Goal: Information Seeking & Learning: Learn about a topic

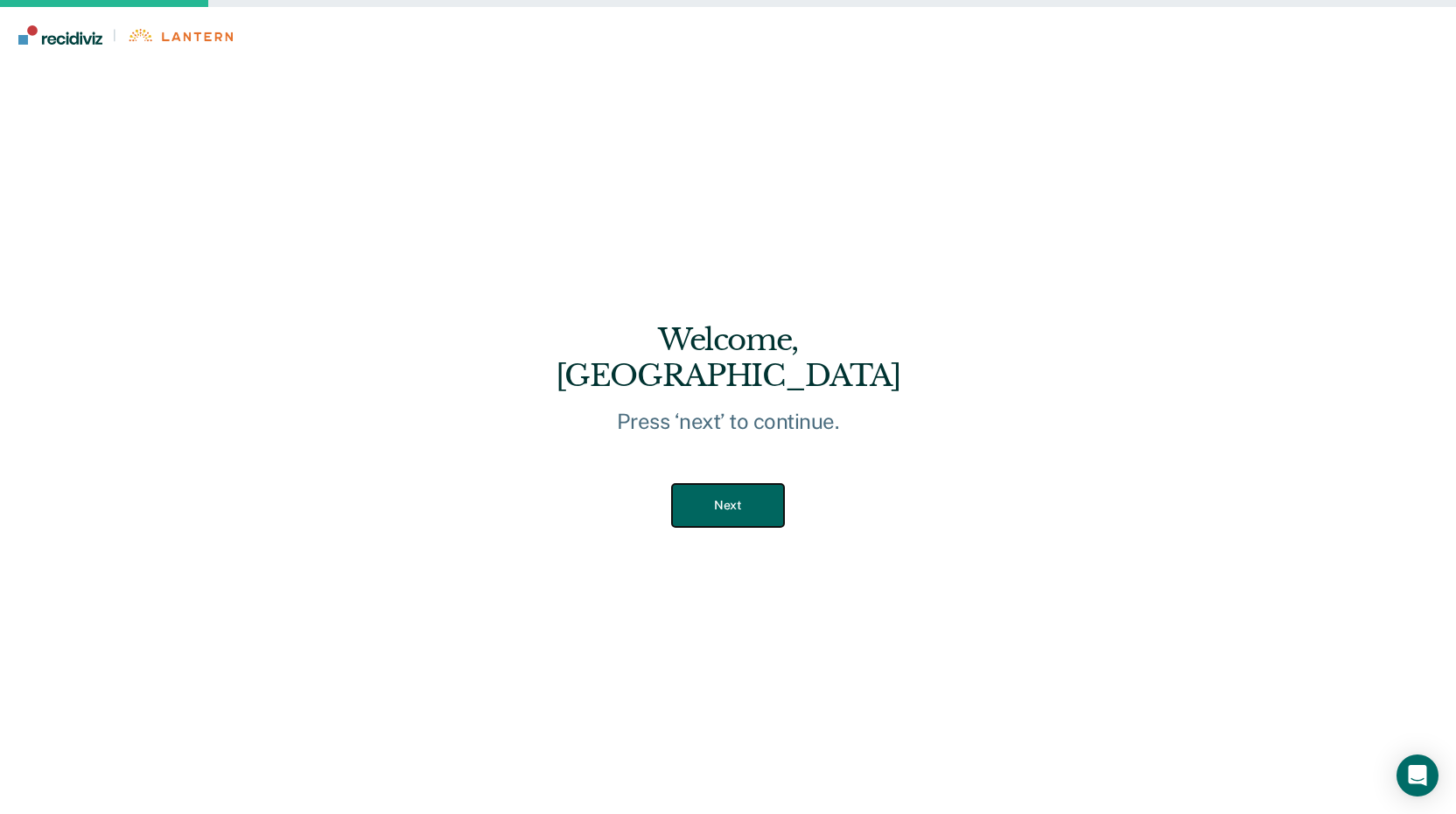
click at [730, 490] on button "Next" at bounding box center [728, 505] width 111 height 43
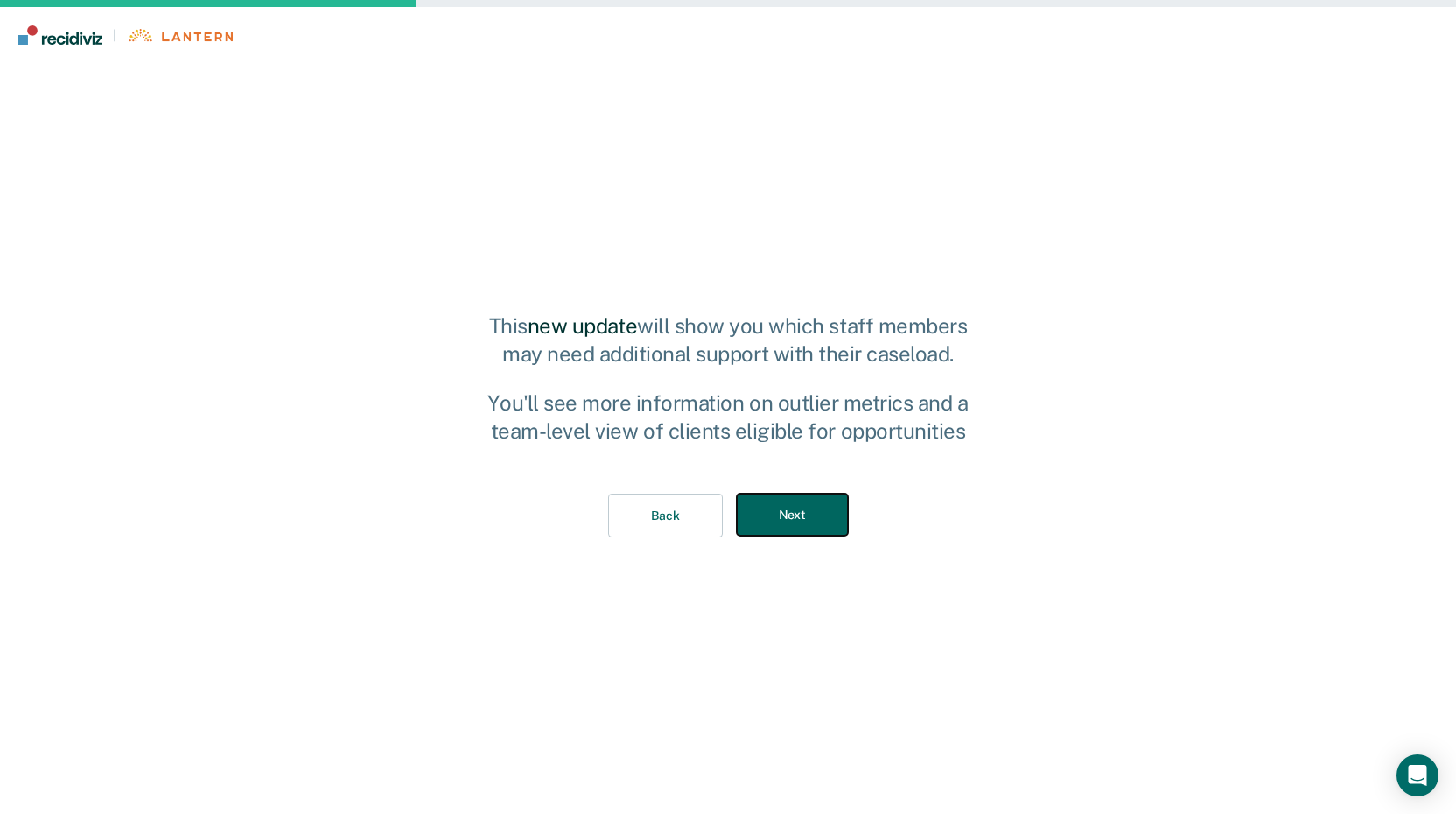
click at [781, 515] on button "Next" at bounding box center [792, 515] width 111 height 43
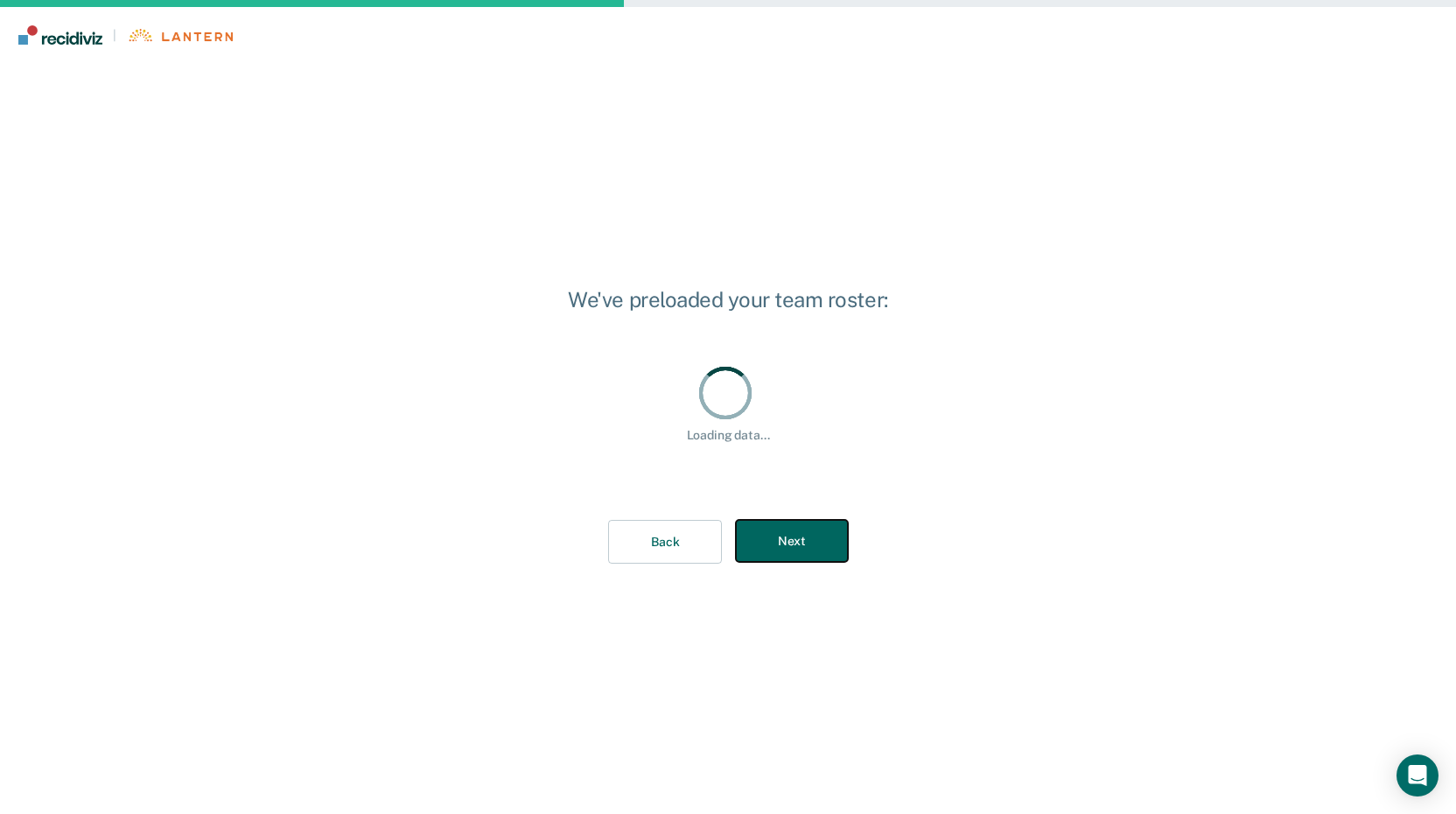
click at [794, 532] on div "We've preloaded your team roster: Loading data... Loading data... Back Next" at bounding box center [728, 439] width 319 height 307
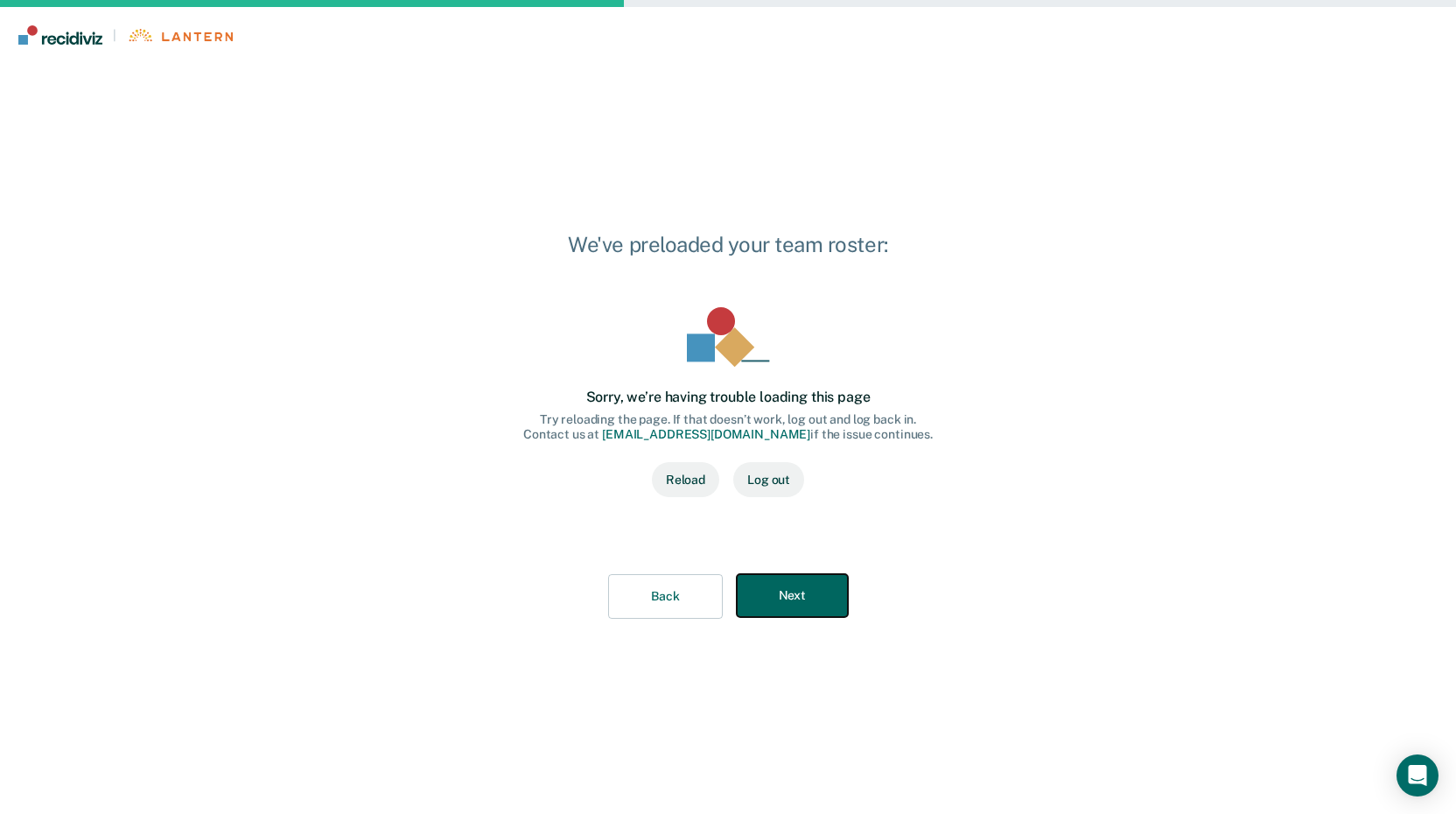
click at [814, 599] on button "Next" at bounding box center [792, 596] width 111 height 43
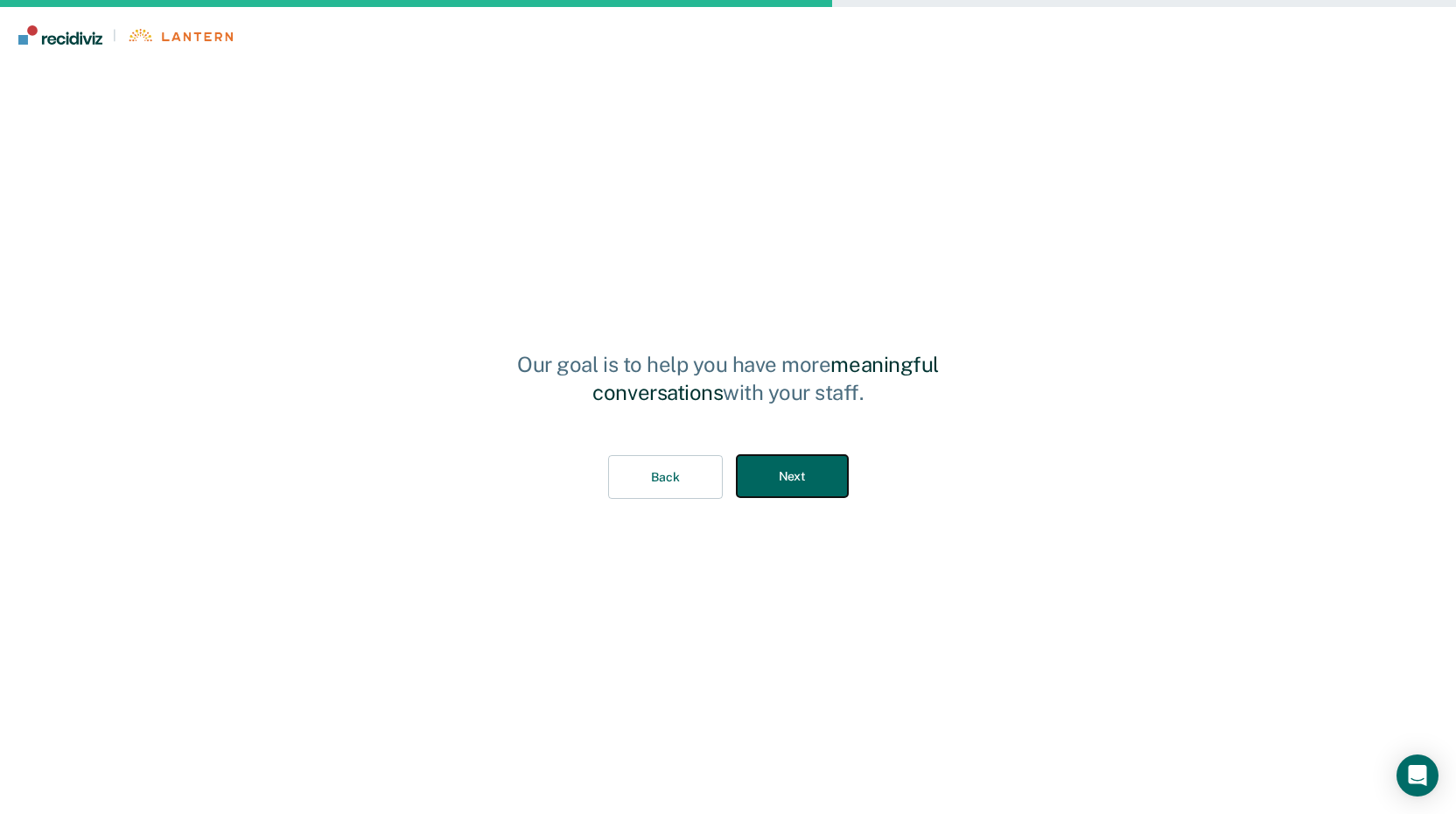
click at [817, 495] on button "Next" at bounding box center [792, 477] width 111 height 43
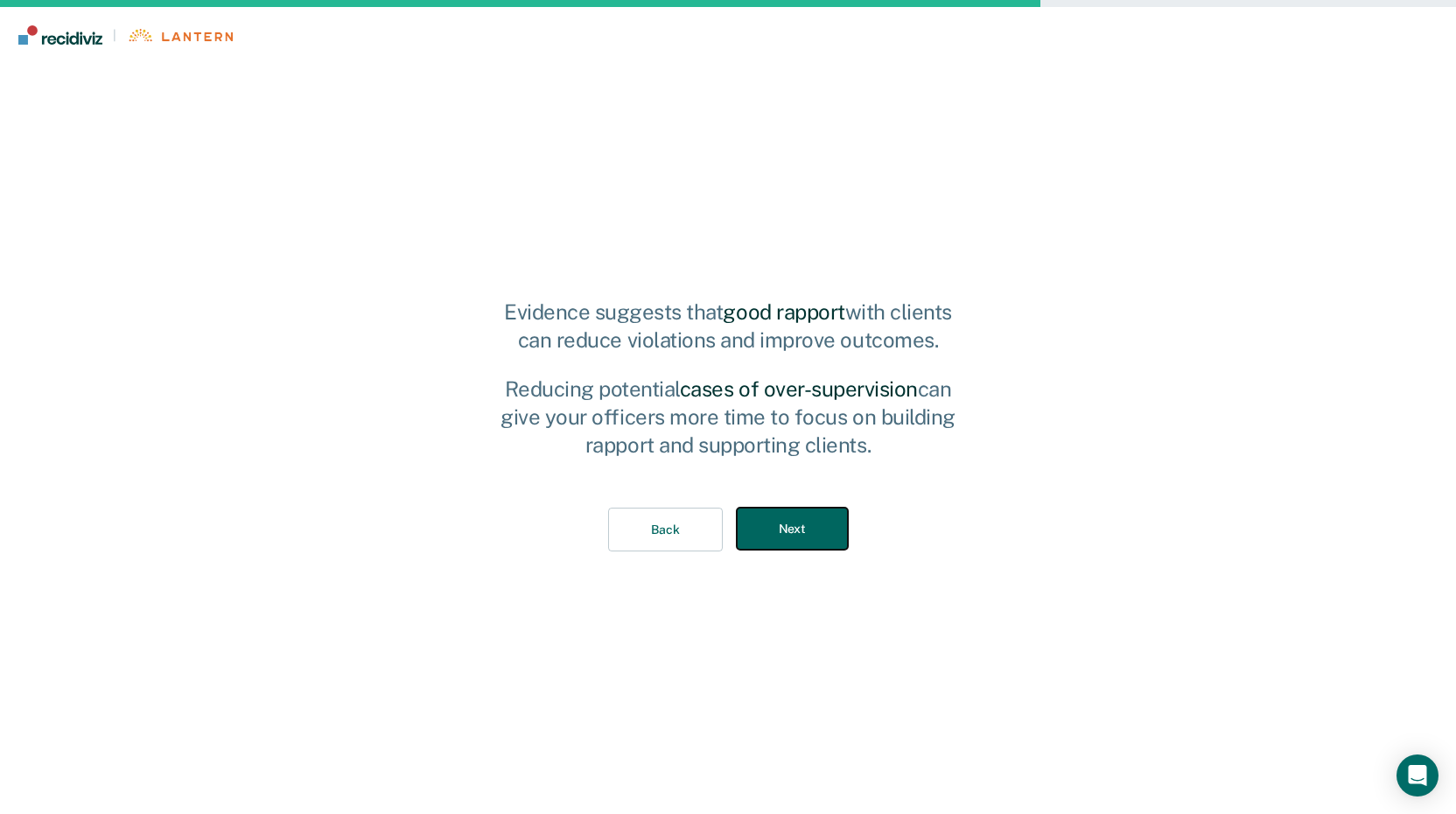
click at [817, 528] on button "Next" at bounding box center [792, 530] width 111 height 43
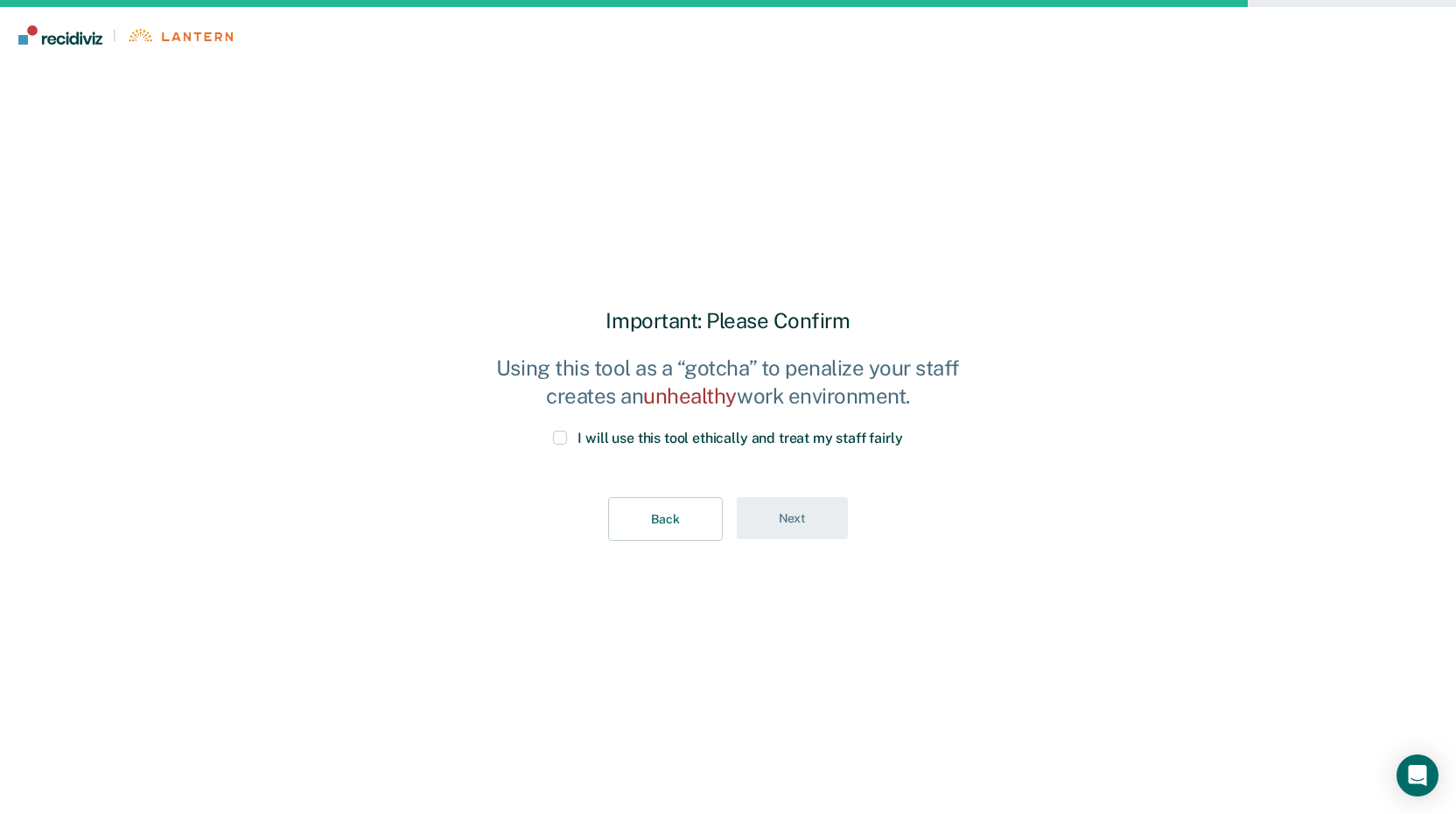
click at [574, 430] on div "Important: Please Confirm Using this tool as a “gotcha” to penalize your staff …" at bounding box center [728, 439] width 485 height 262
click at [560, 433] on label "I will use this tool ethically and treat my staff fairly" at bounding box center [728, 439] width 349 height 17
click at [903, 431] on input "I will use this tool ethically and treat my staff fairly" at bounding box center [903, 431] width 0 height 0
click at [789, 531] on button "Next" at bounding box center [792, 519] width 111 height 43
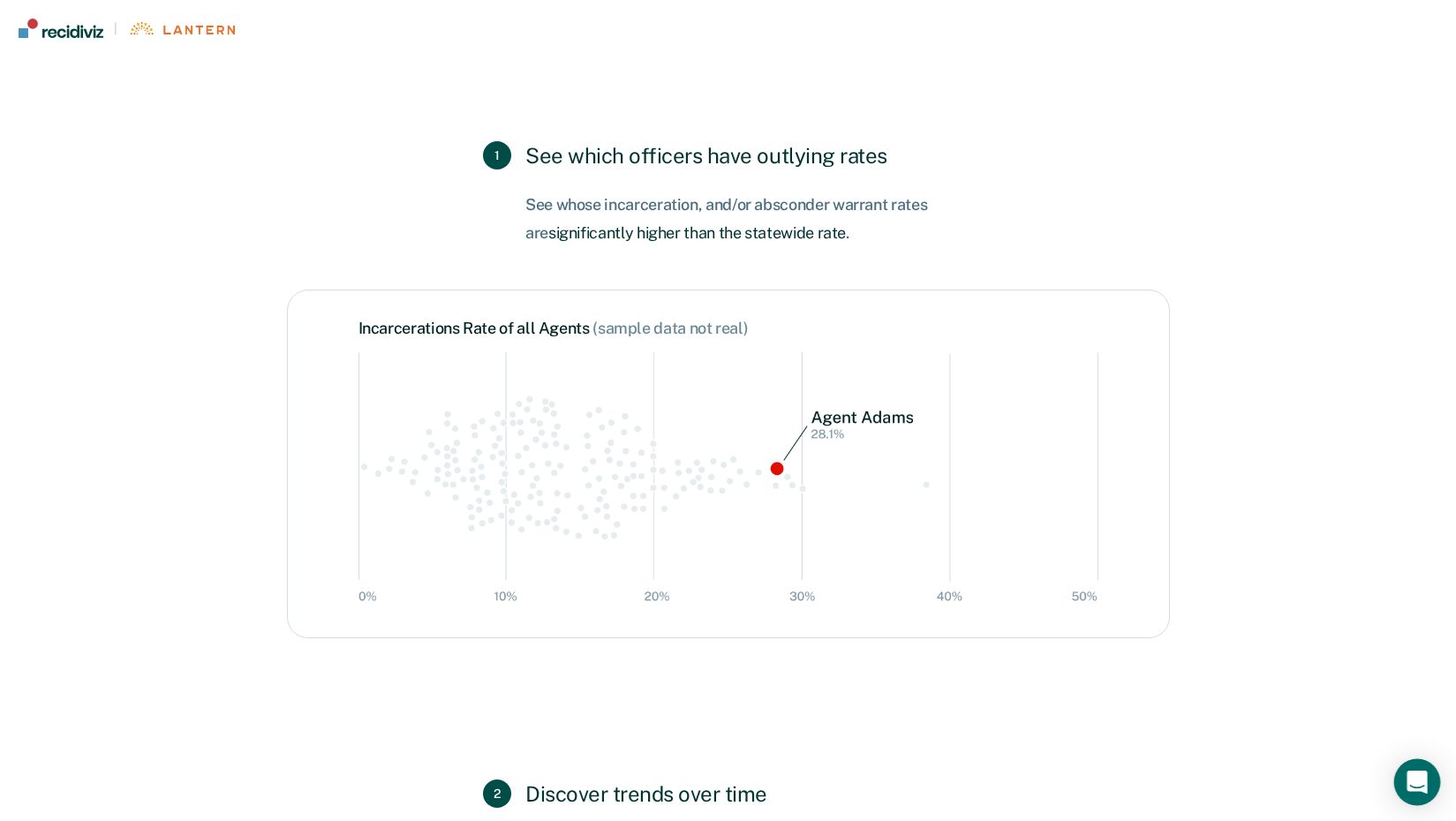
click at [1431, 783] on div "Open Intercom Messenger" at bounding box center [1417, 783] width 47 height 47
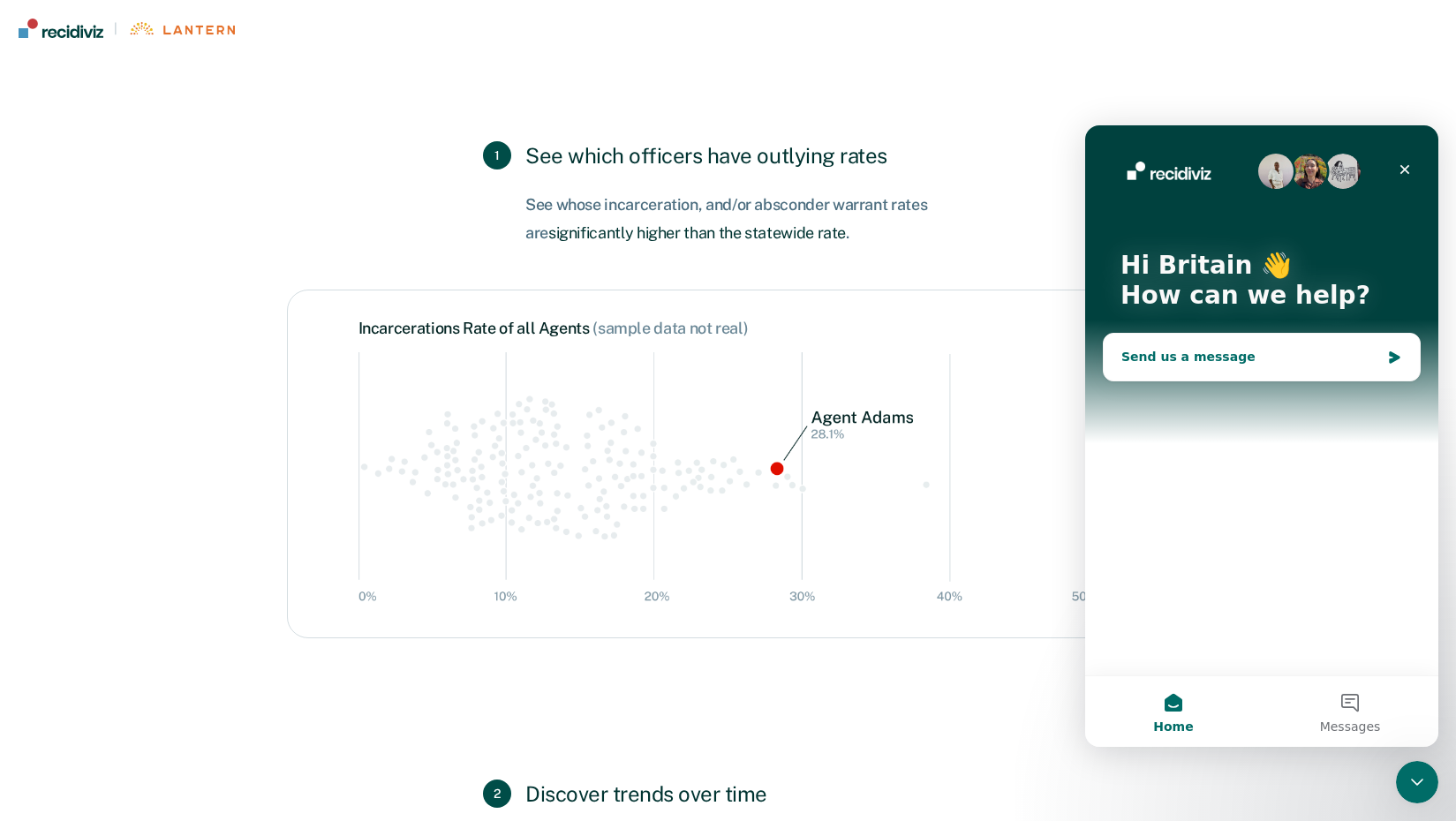
click at [1210, 361] on div "Send us a message" at bounding box center [1251, 357] width 259 height 18
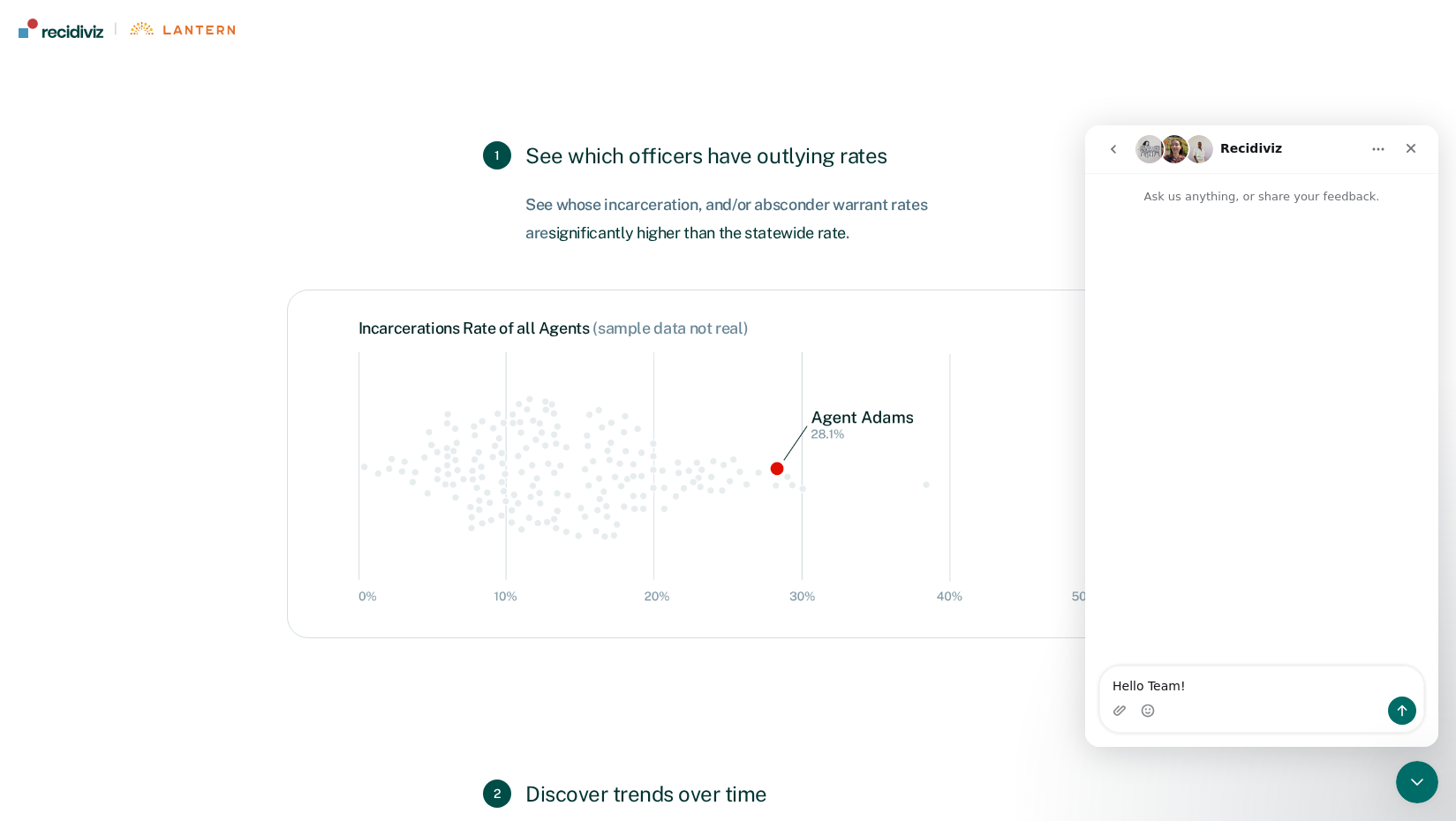
type textarea "Hello Team!"
type textarea "W"
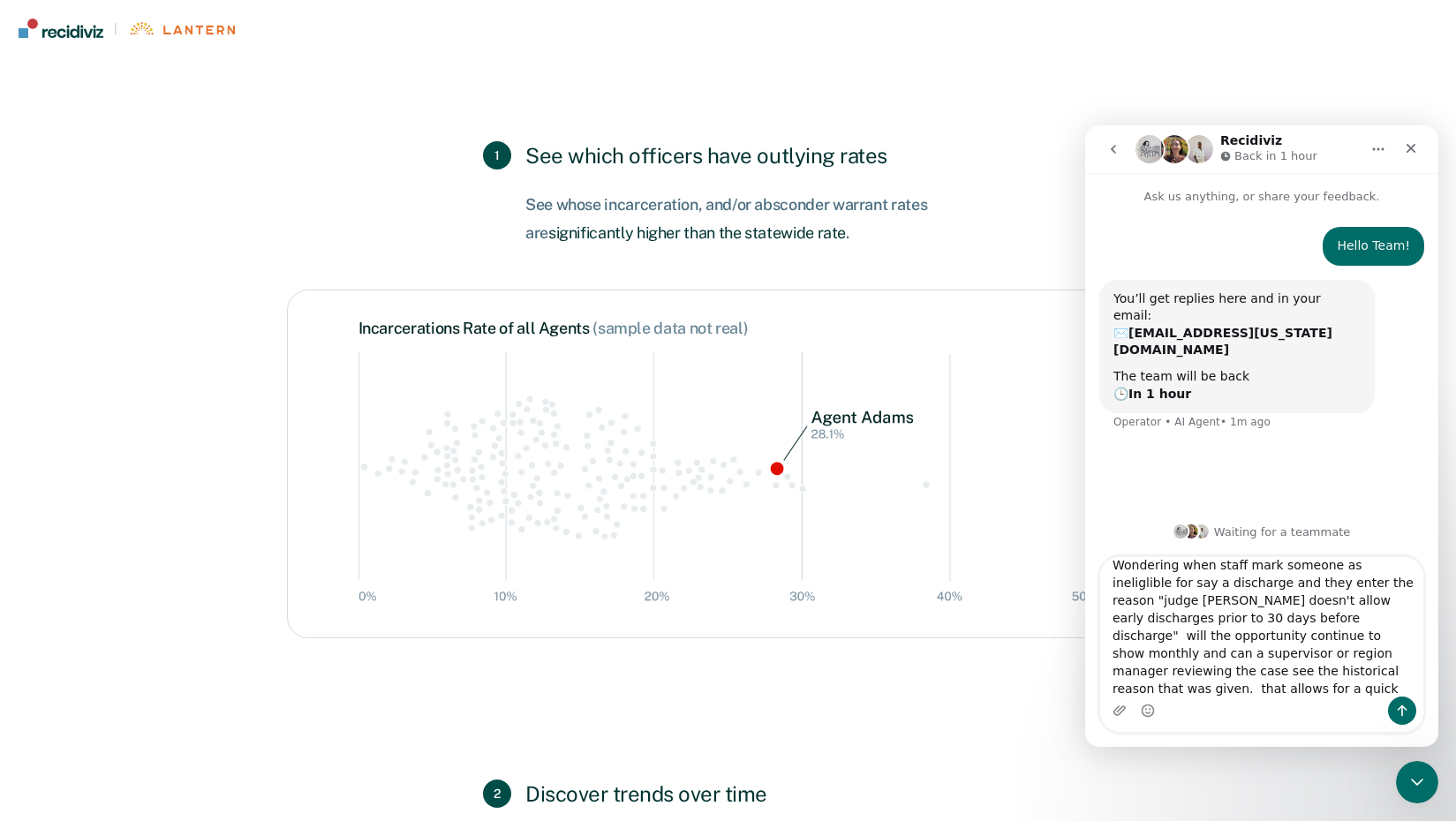
type textarea "Wondering when staff mark someone as ineliglible for say a discharge and they e…"
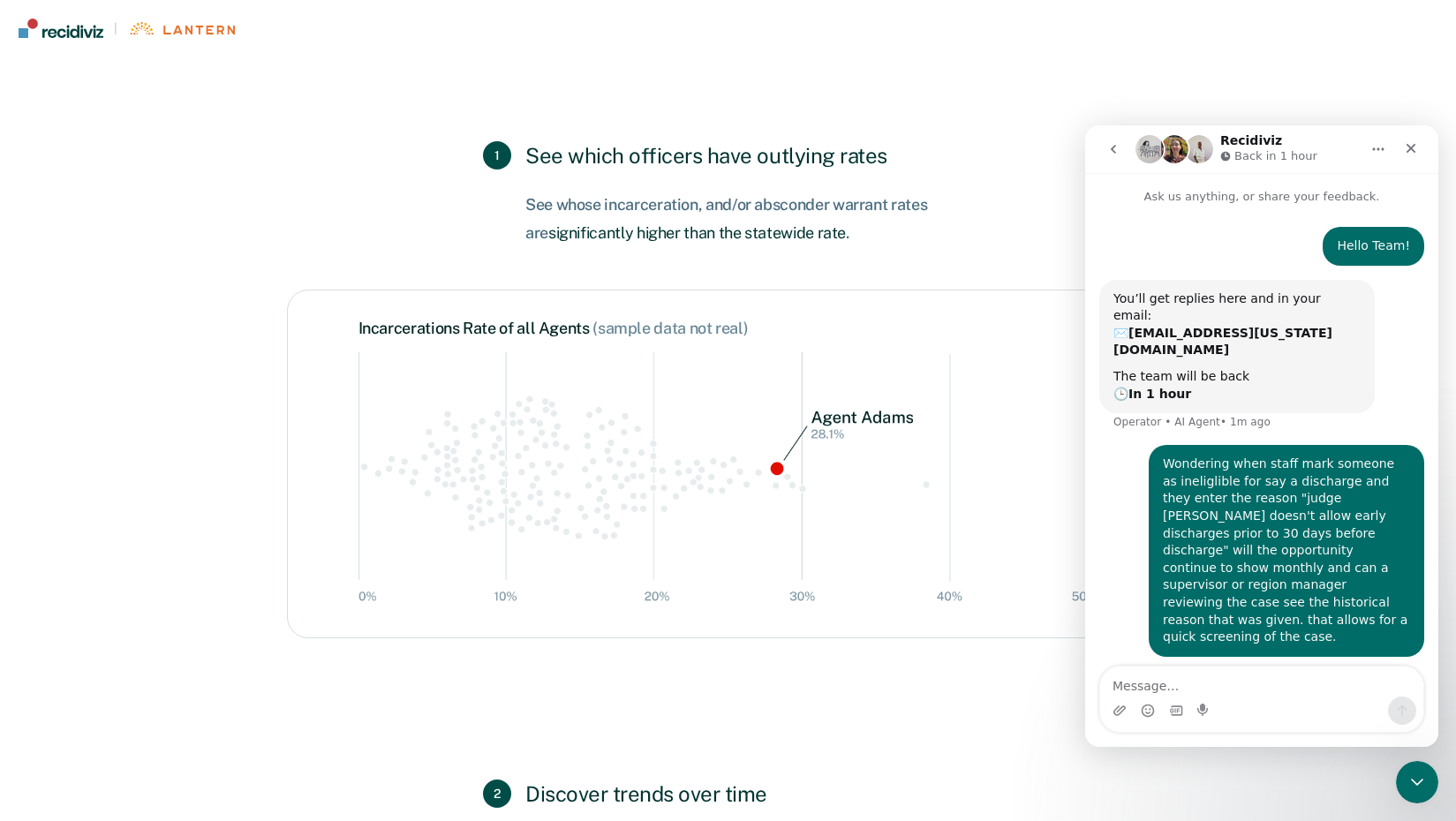
scroll to position [718, 0]
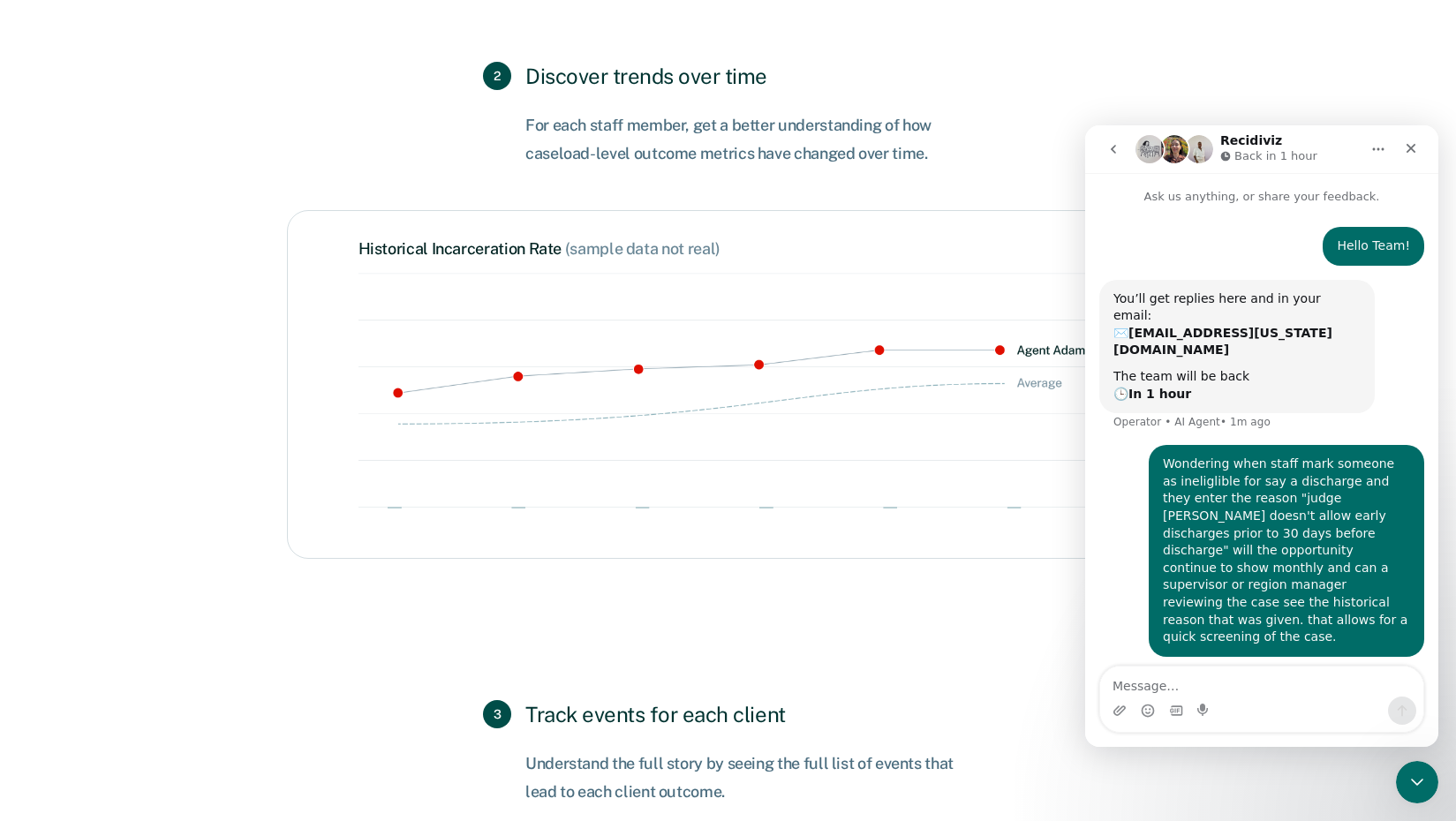
click at [1359, 491] on div "Wondering when staff mark someone as ineliglible for say a discharge and they e…" at bounding box center [1286, 550] width 247 height 191
drag, startPoint x: 1359, startPoint y: 491, endPoint x: 1203, endPoint y: 653, distance: 224.9
click at [1339, 508] on div "Wondering when staff mark someone as ineliglible for say a discharge and they e…" at bounding box center [1286, 550] width 247 height 191
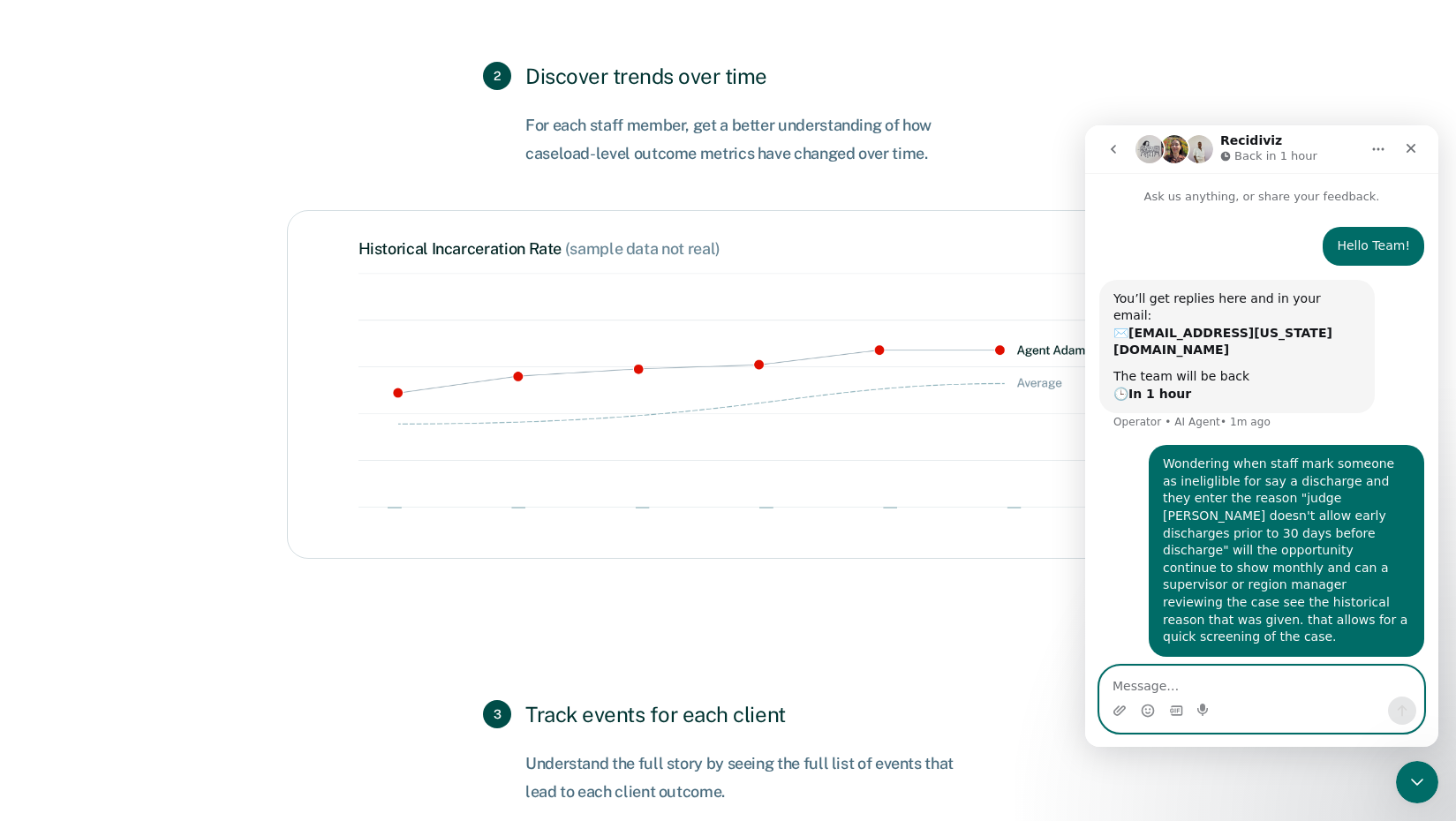
click at [1148, 690] on textarea "Message…" at bounding box center [1261, 682] width 323 height 30
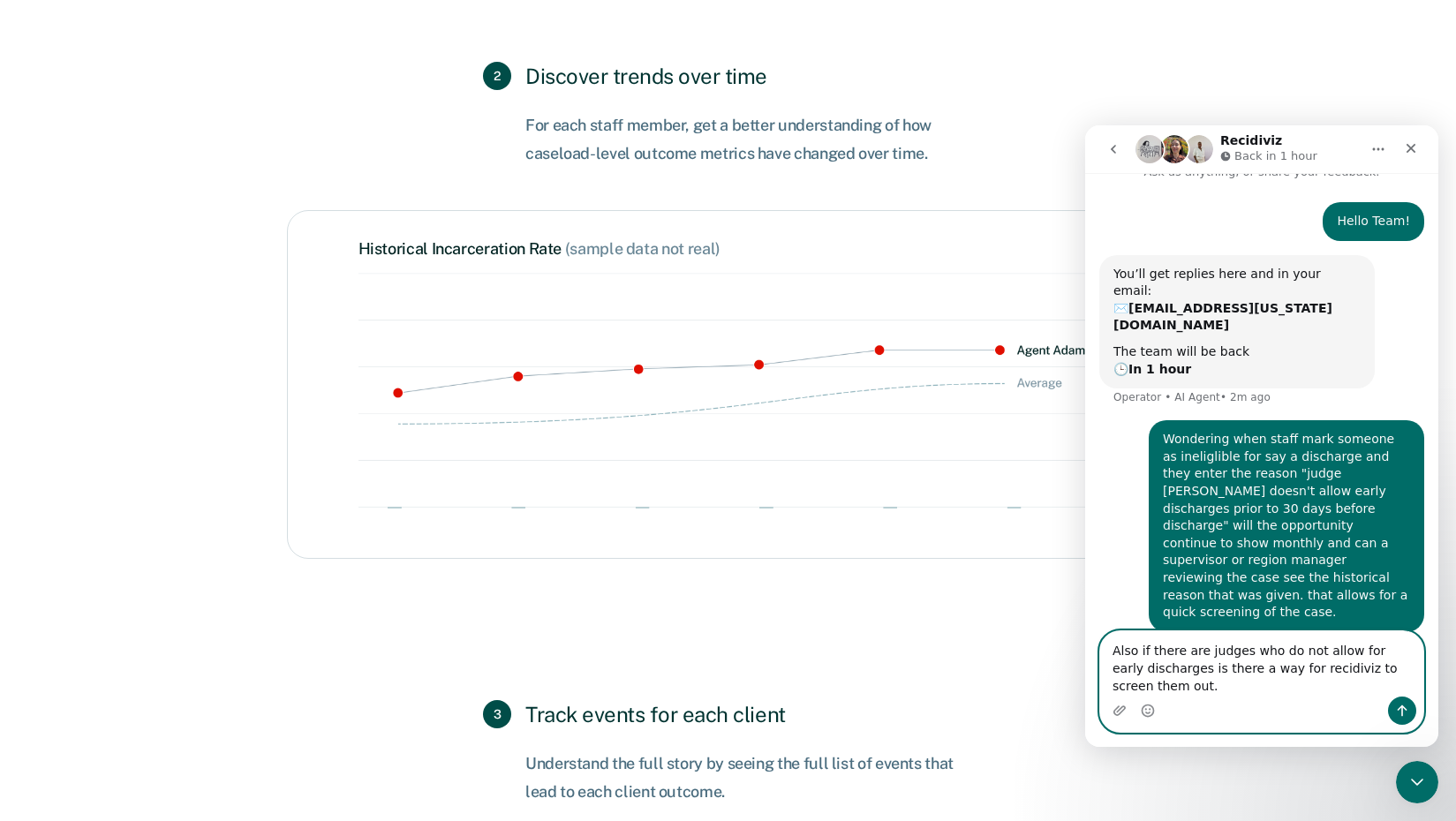
type textarea "Also if there are judges who do not allow for early discharges is there a way f…"
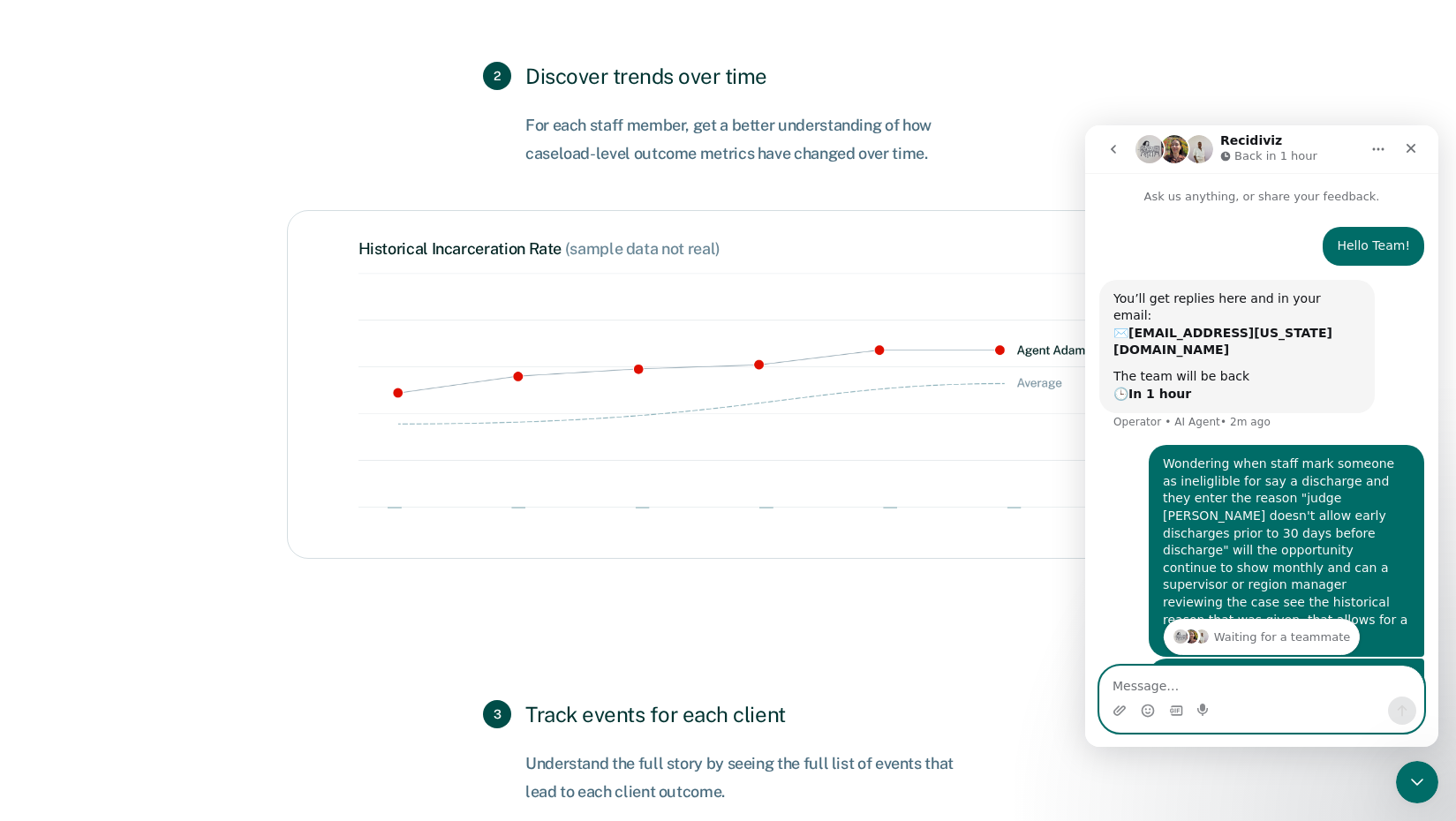
scroll to position [64, 0]
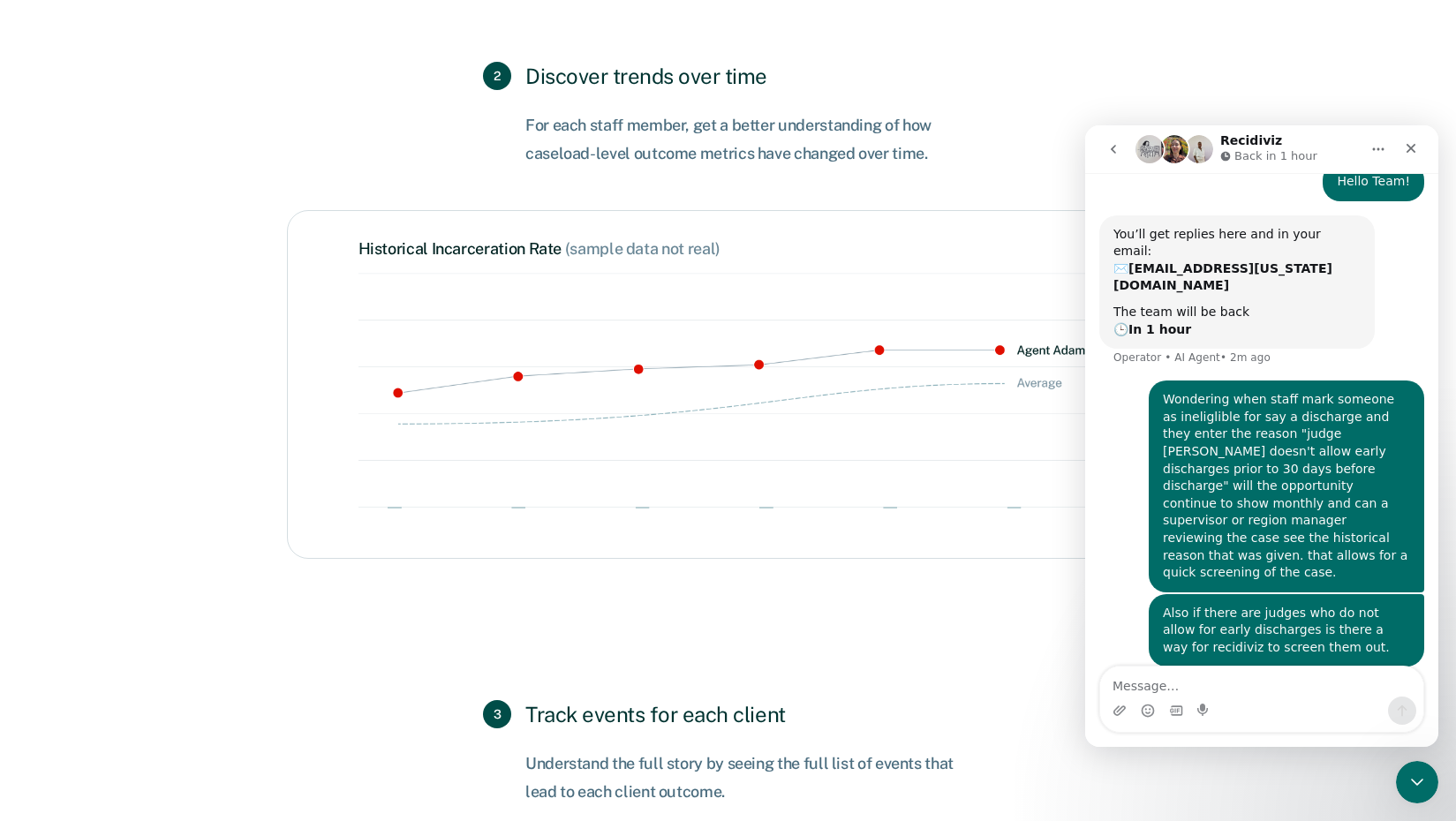
click at [1373, 142] on icon "Home" at bounding box center [1378, 149] width 14 height 14
click at [1325, 198] on div "Expand window" at bounding box center [1332, 194] width 126 height 18
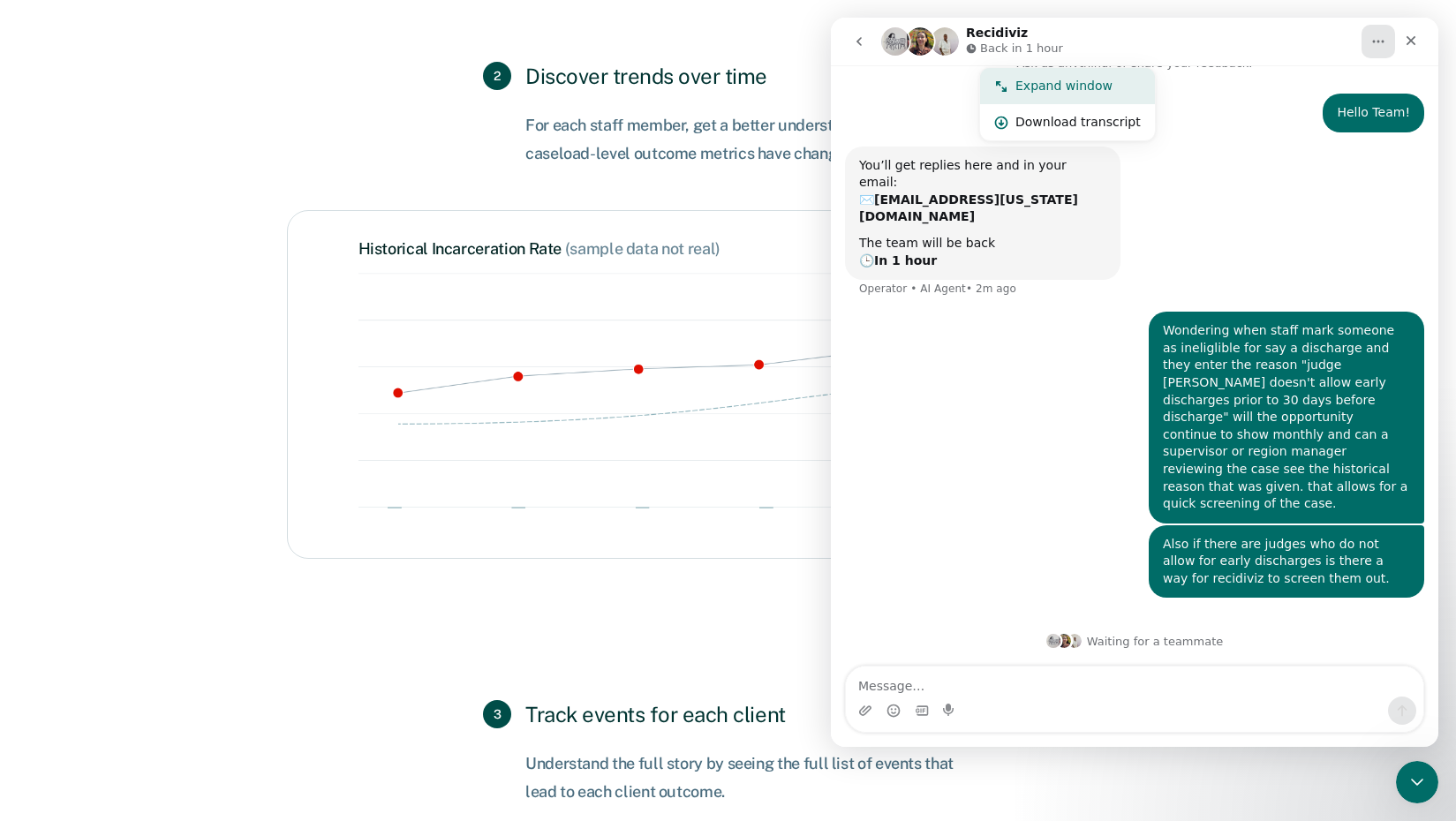
scroll to position [0, 0]
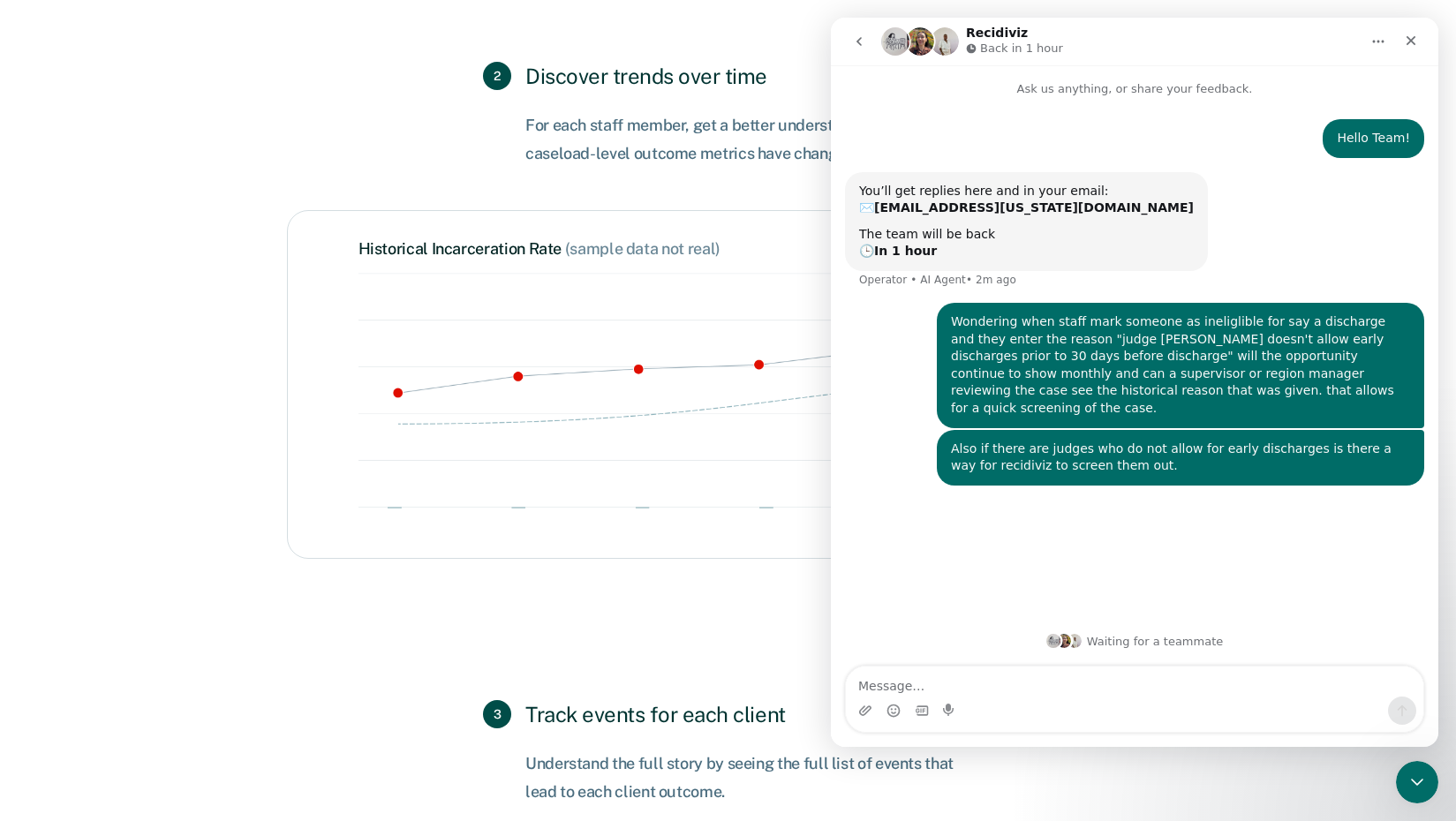
click at [1394, 224] on div "You’ll get replies here and in your email: ✉️ [EMAIL_ADDRESS][US_STATE][DOMAIN_…" at bounding box center [1135, 237] width 579 height 130
click at [1405, 49] on div "Close" at bounding box center [1410, 40] width 32 height 32
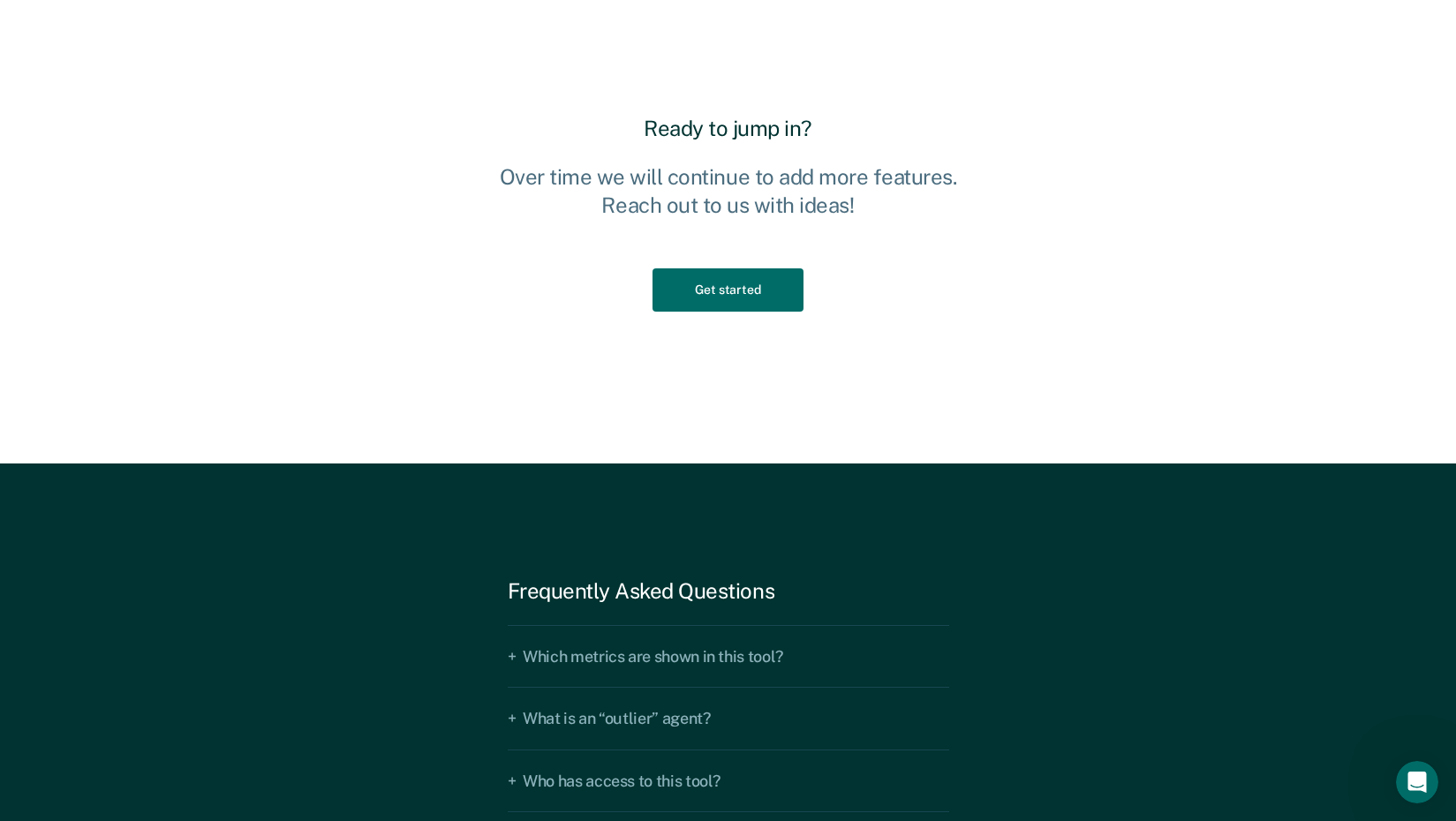
scroll to position [1955, 0]
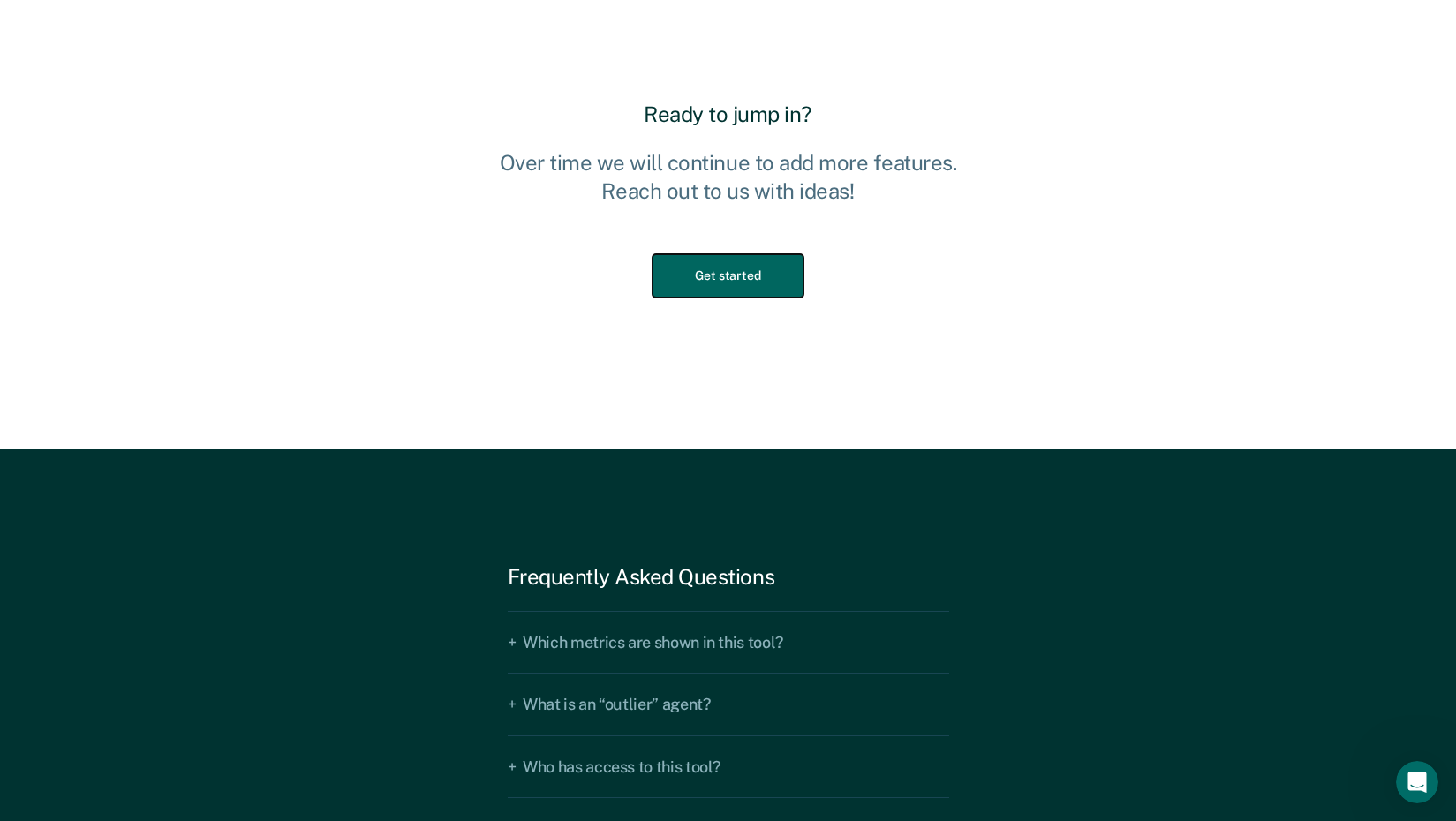
click at [768, 279] on button "Get started" at bounding box center [728, 276] width 150 height 43
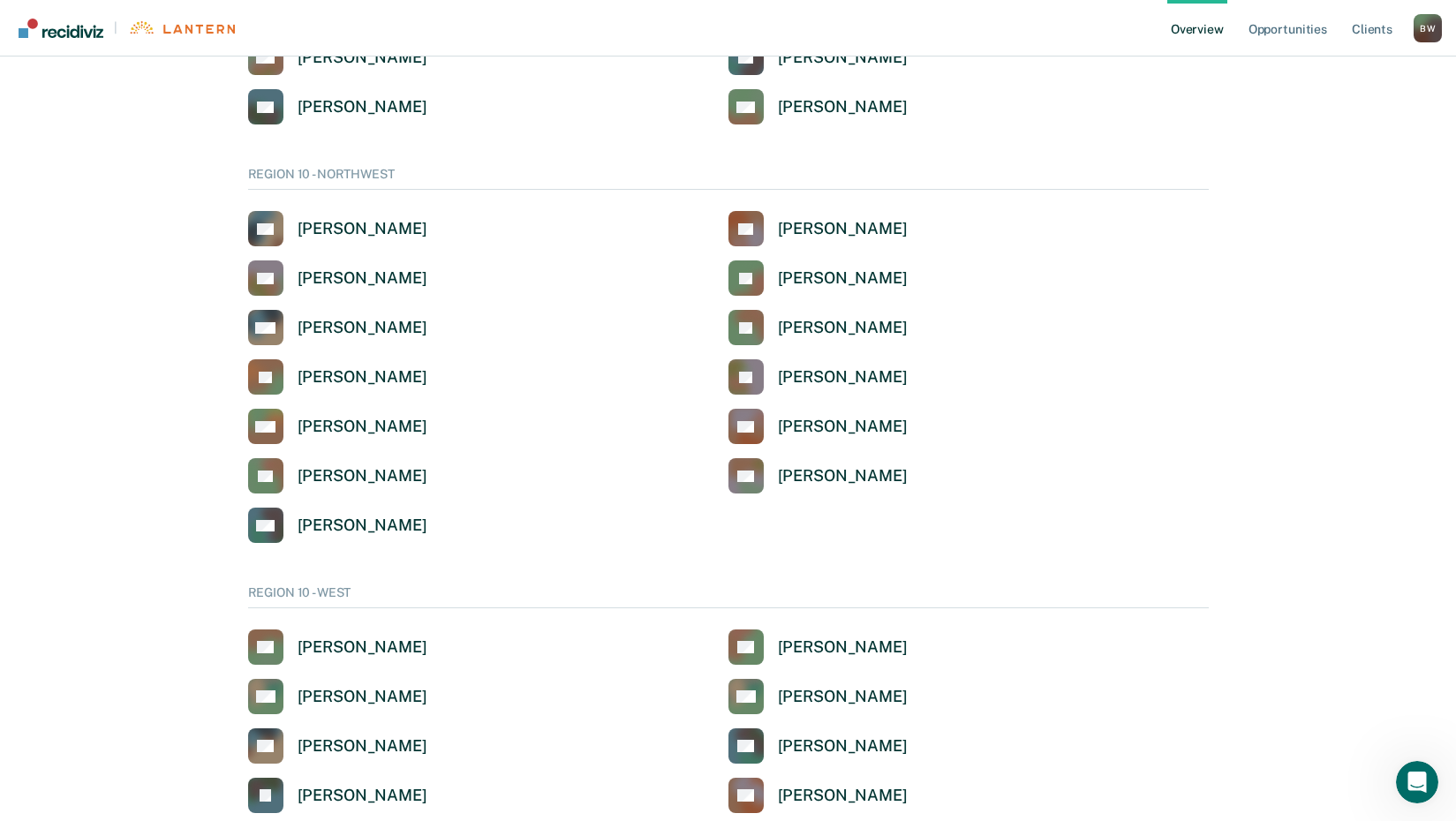
scroll to position [3510, 0]
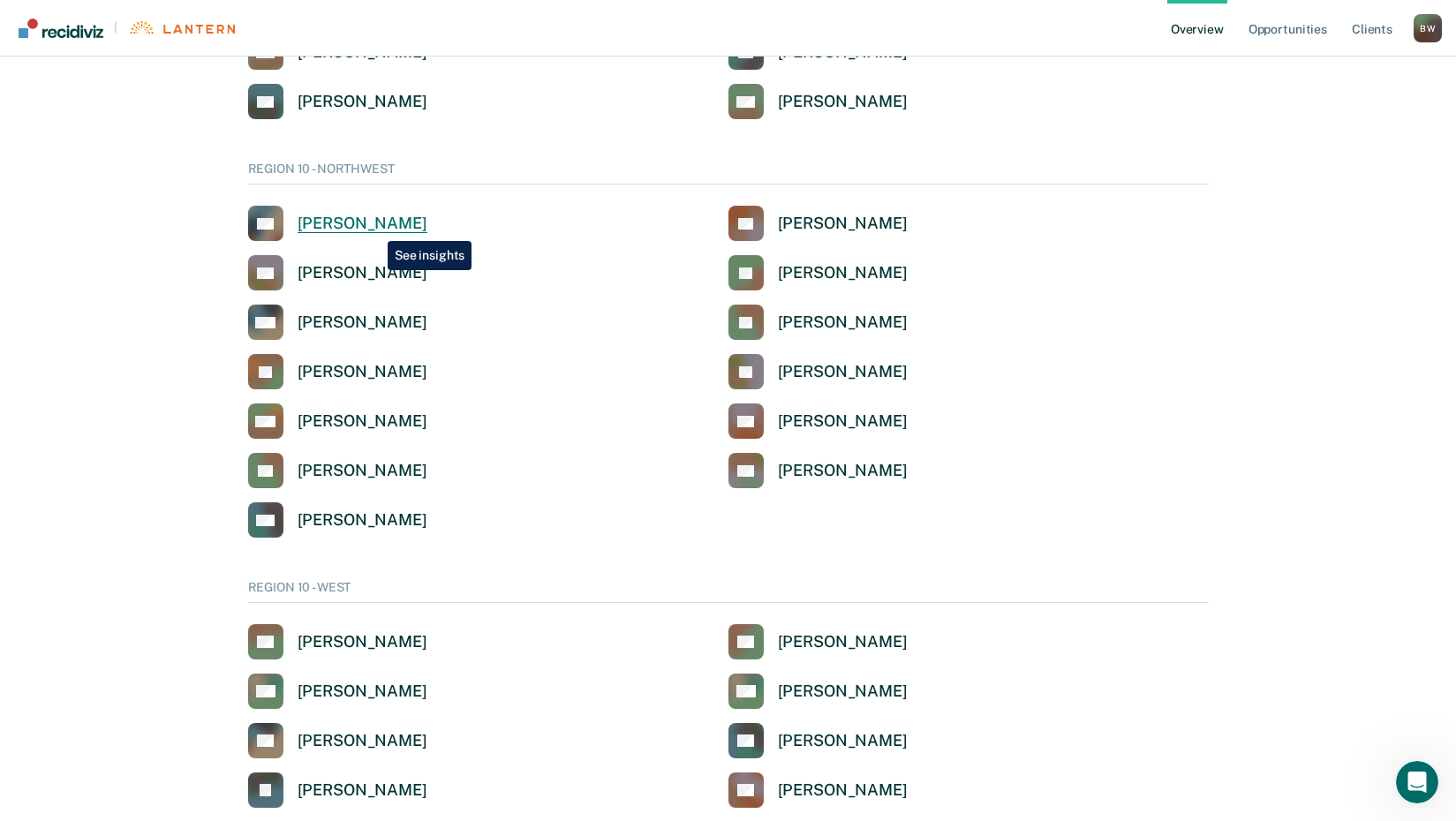
click at [375, 228] on div "[PERSON_NAME]" at bounding box center [362, 224] width 129 height 20
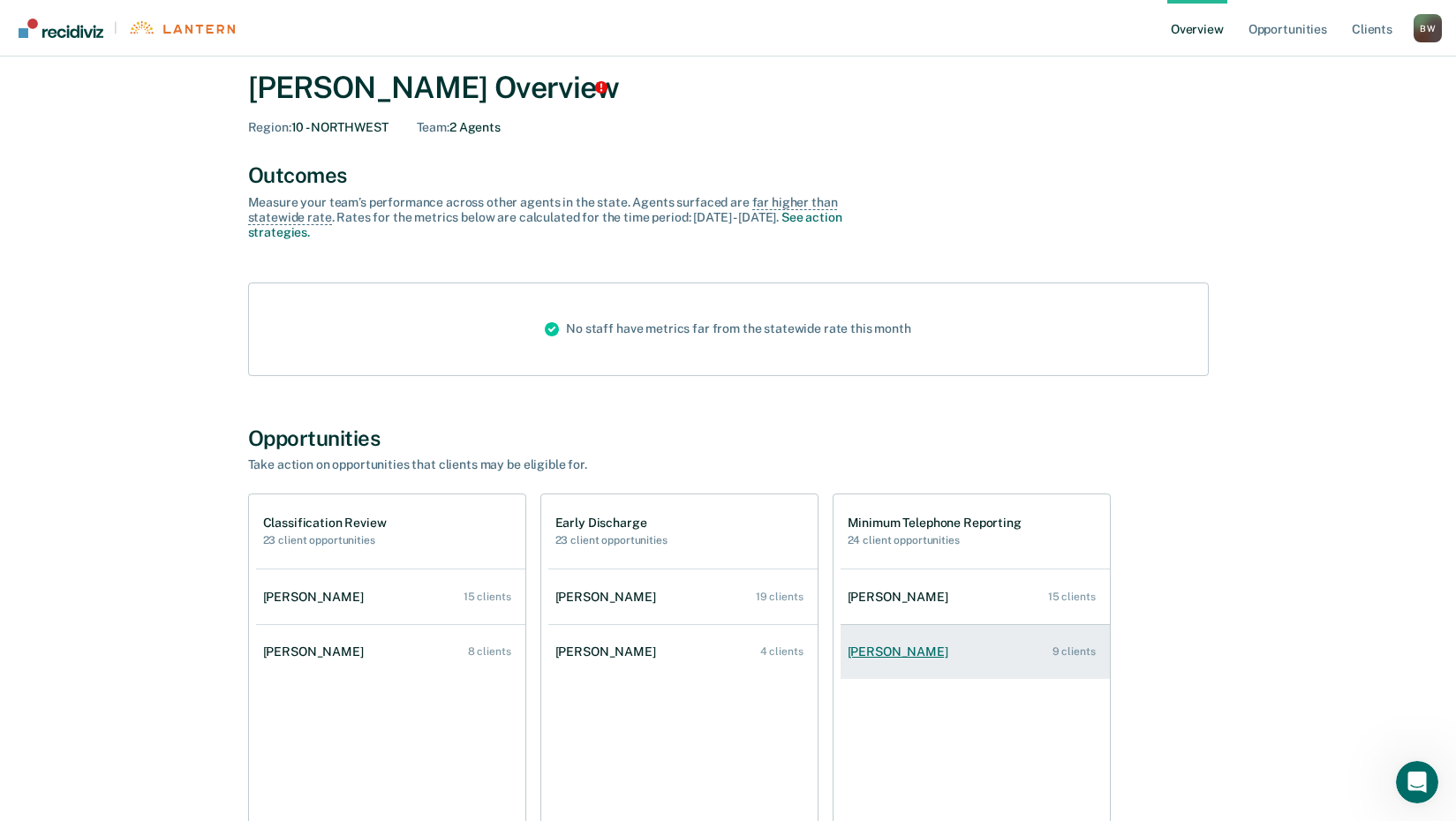
scroll to position [89, 0]
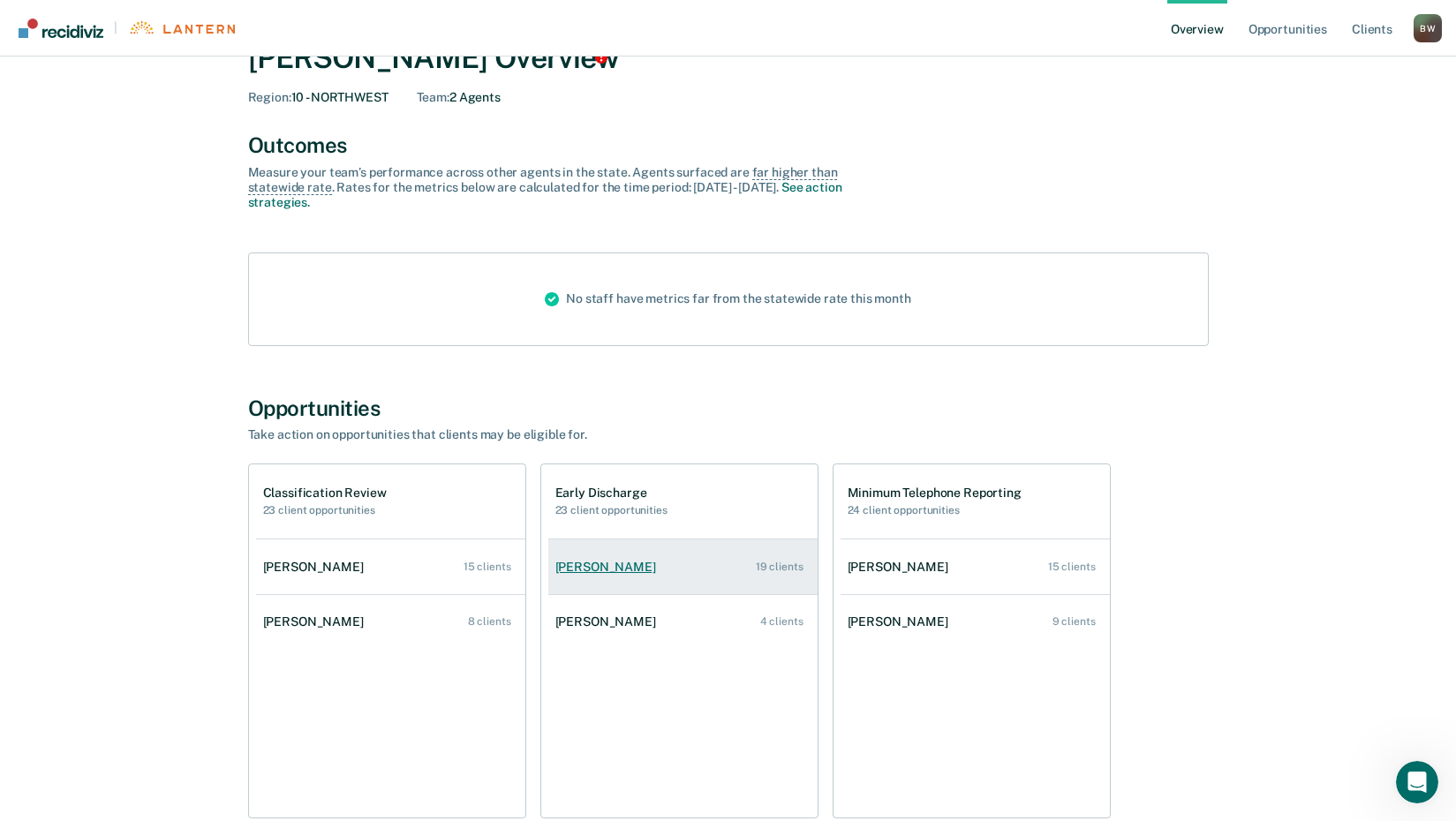
click at [613, 562] on div "[PERSON_NAME]" at bounding box center [609, 567] width 108 height 15
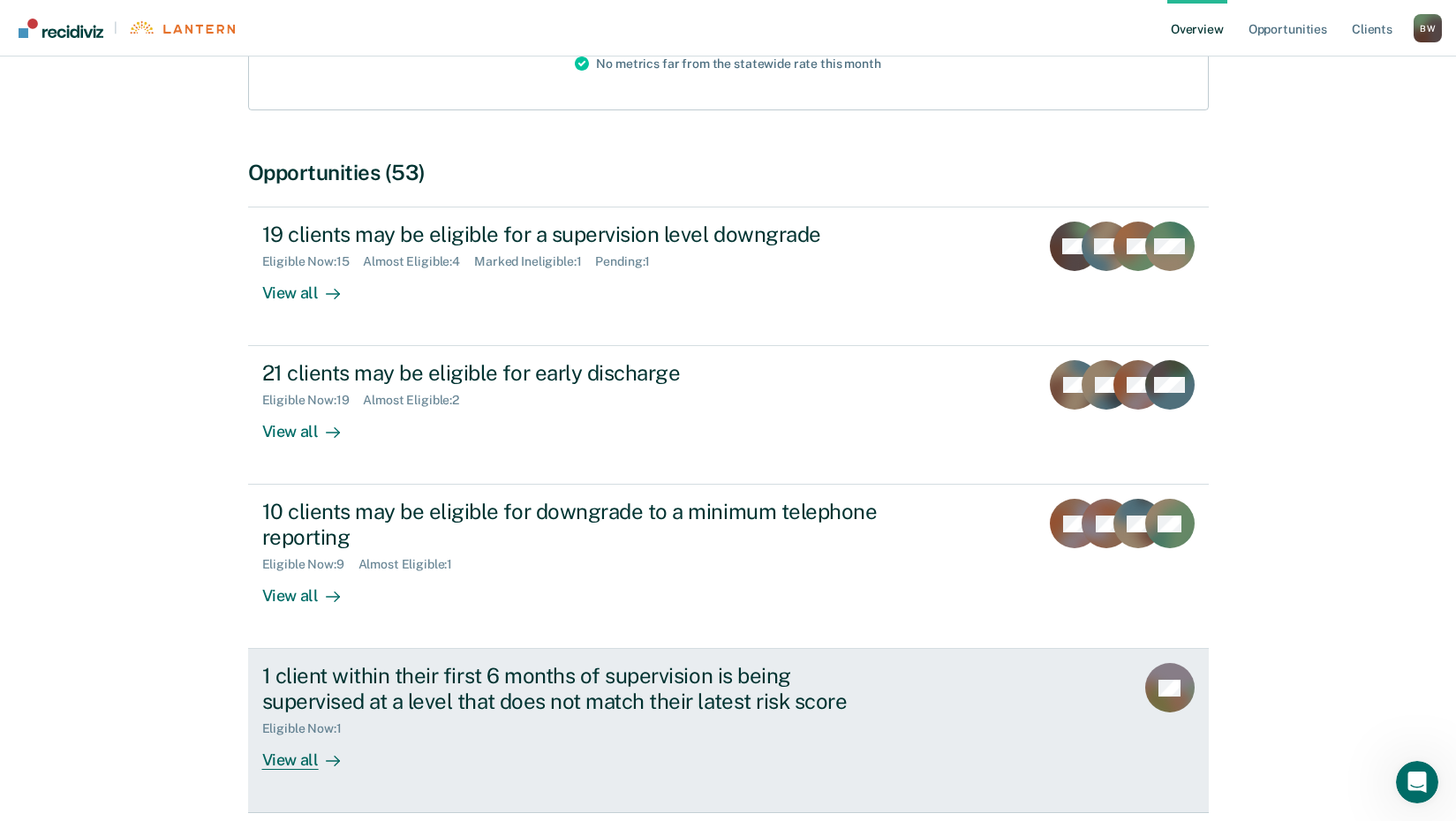
scroll to position [268, 0]
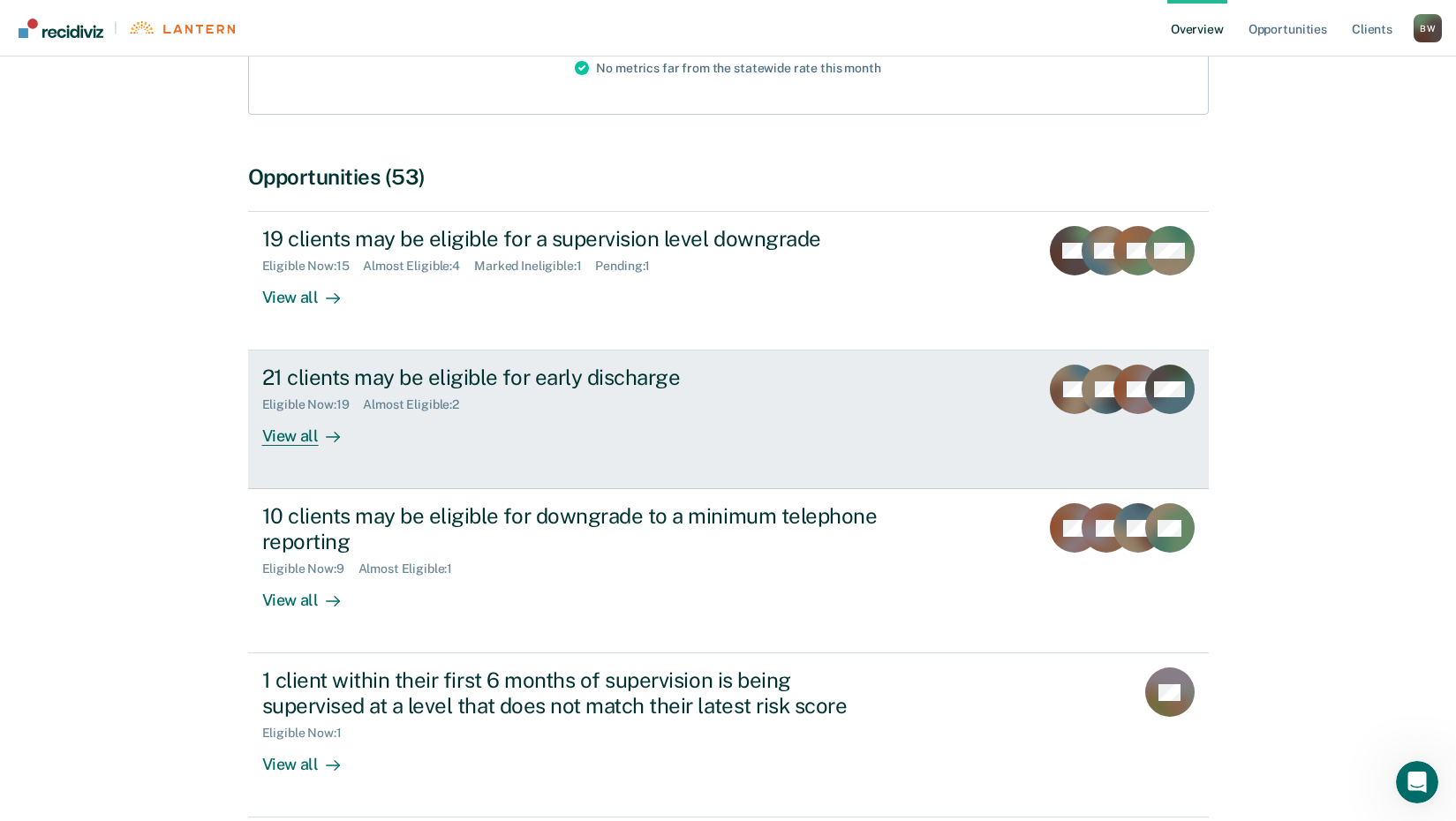
click at [293, 436] on div "View all" at bounding box center [311, 430] width 99 height 34
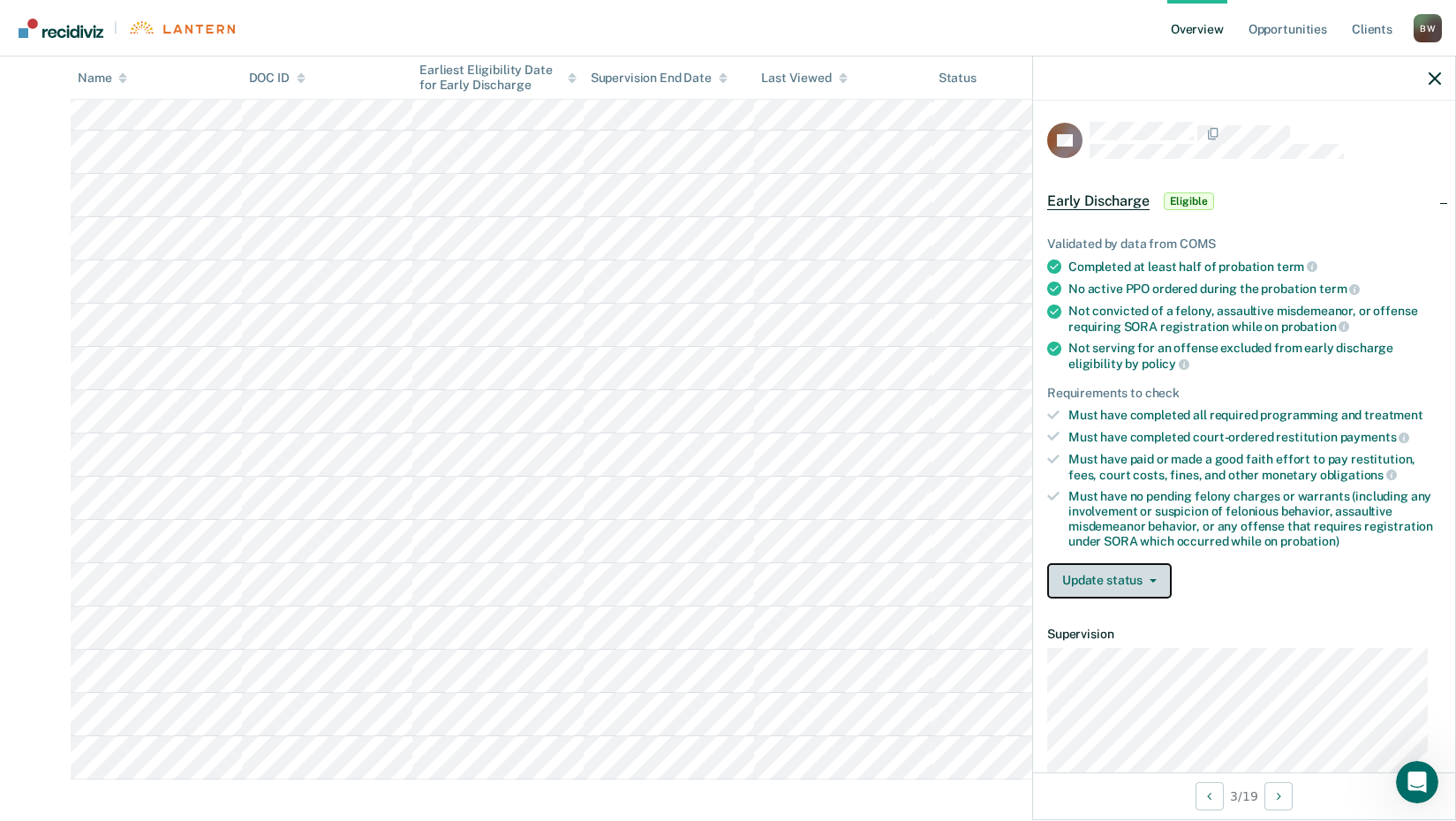
click at [1142, 579] on span "button" at bounding box center [1149, 581] width 14 height 4
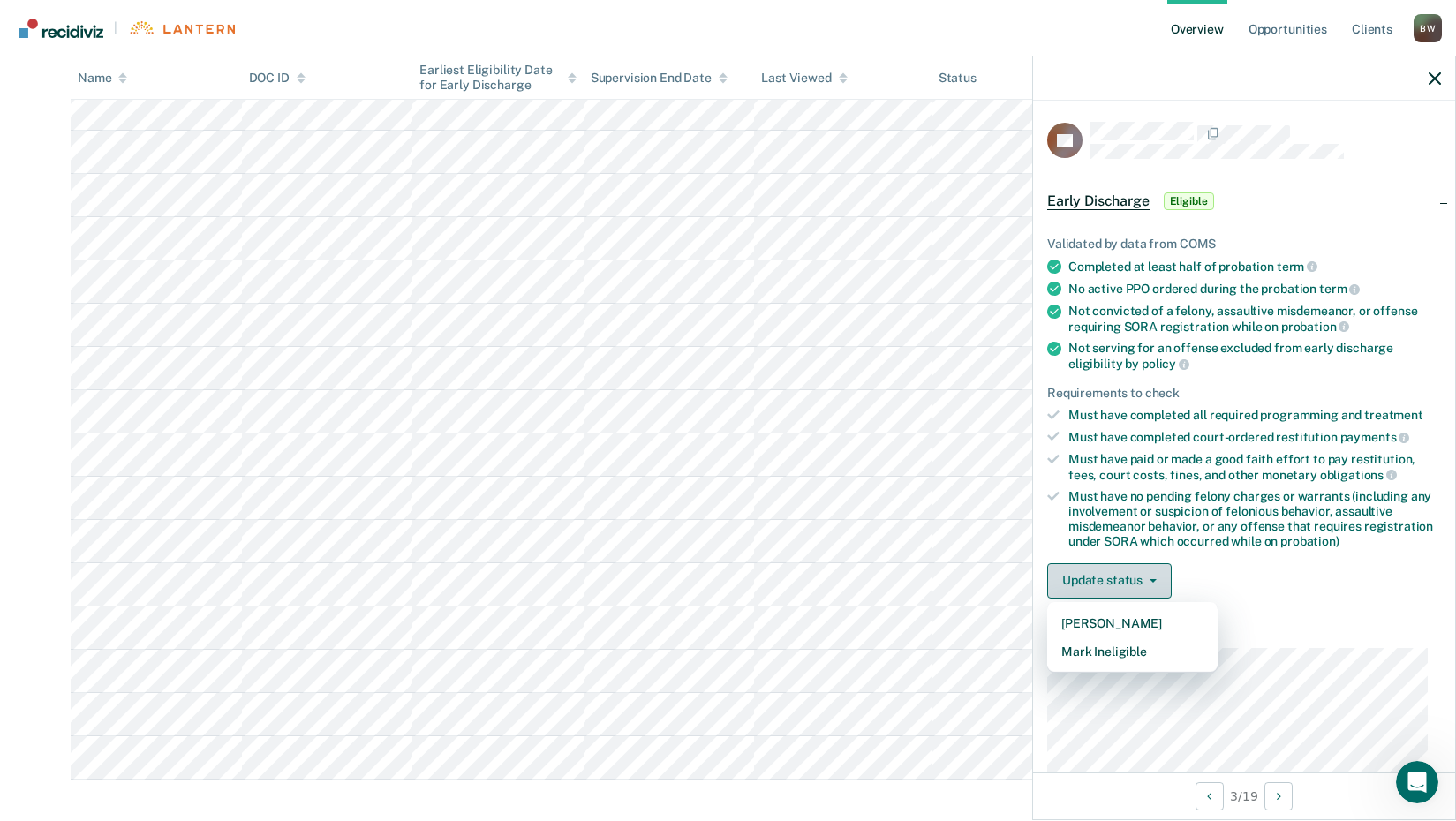
click at [1142, 579] on span "button" at bounding box center [1149, 581] width 14 height 4
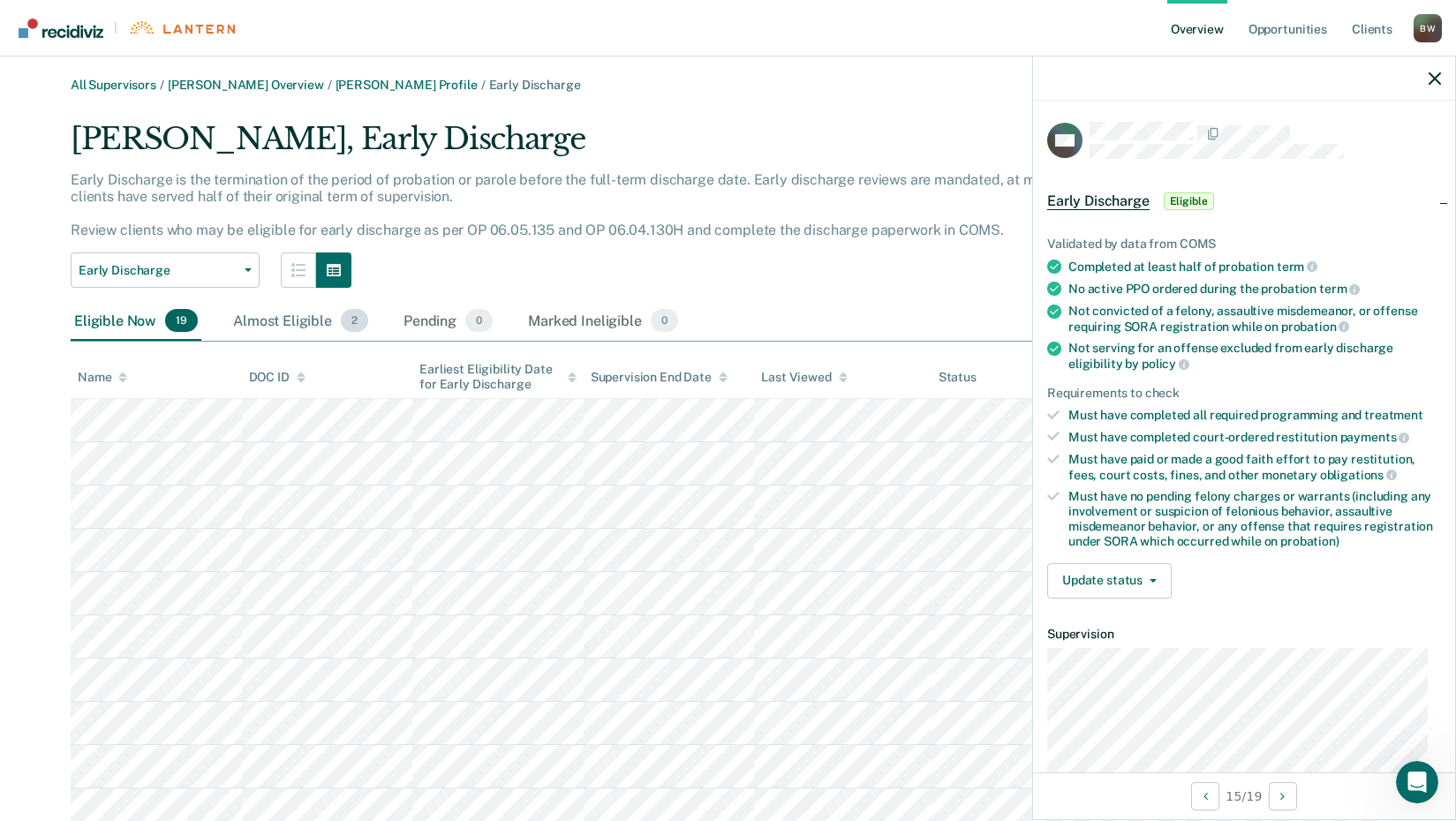
click at [318, 326] on div "Almost Eligible 2" at bounding box center [300, 321] width 142 height 39
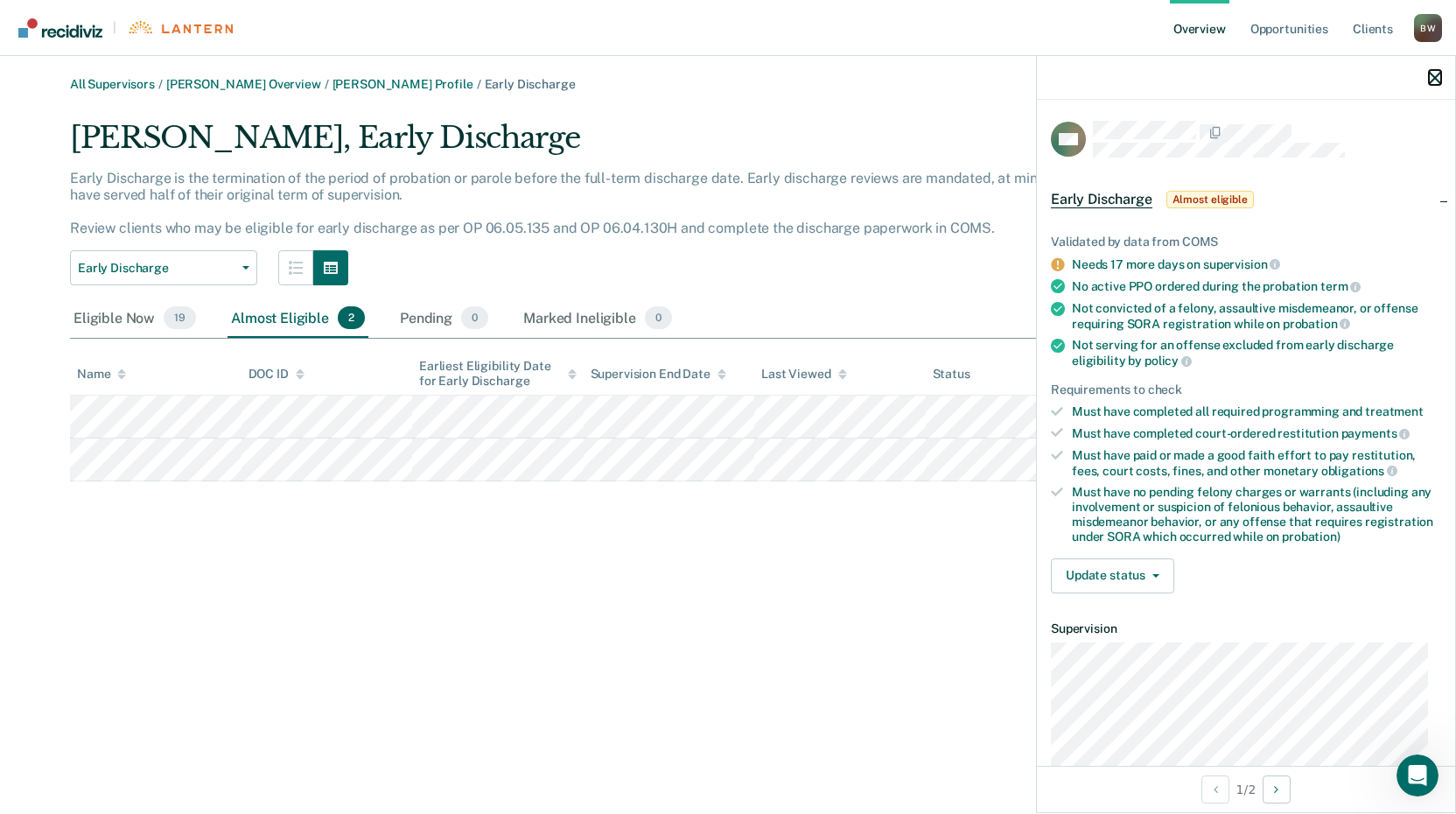
click at [1434, 71] on button "button" at bounding box center [1435, 77] width 13 height 15
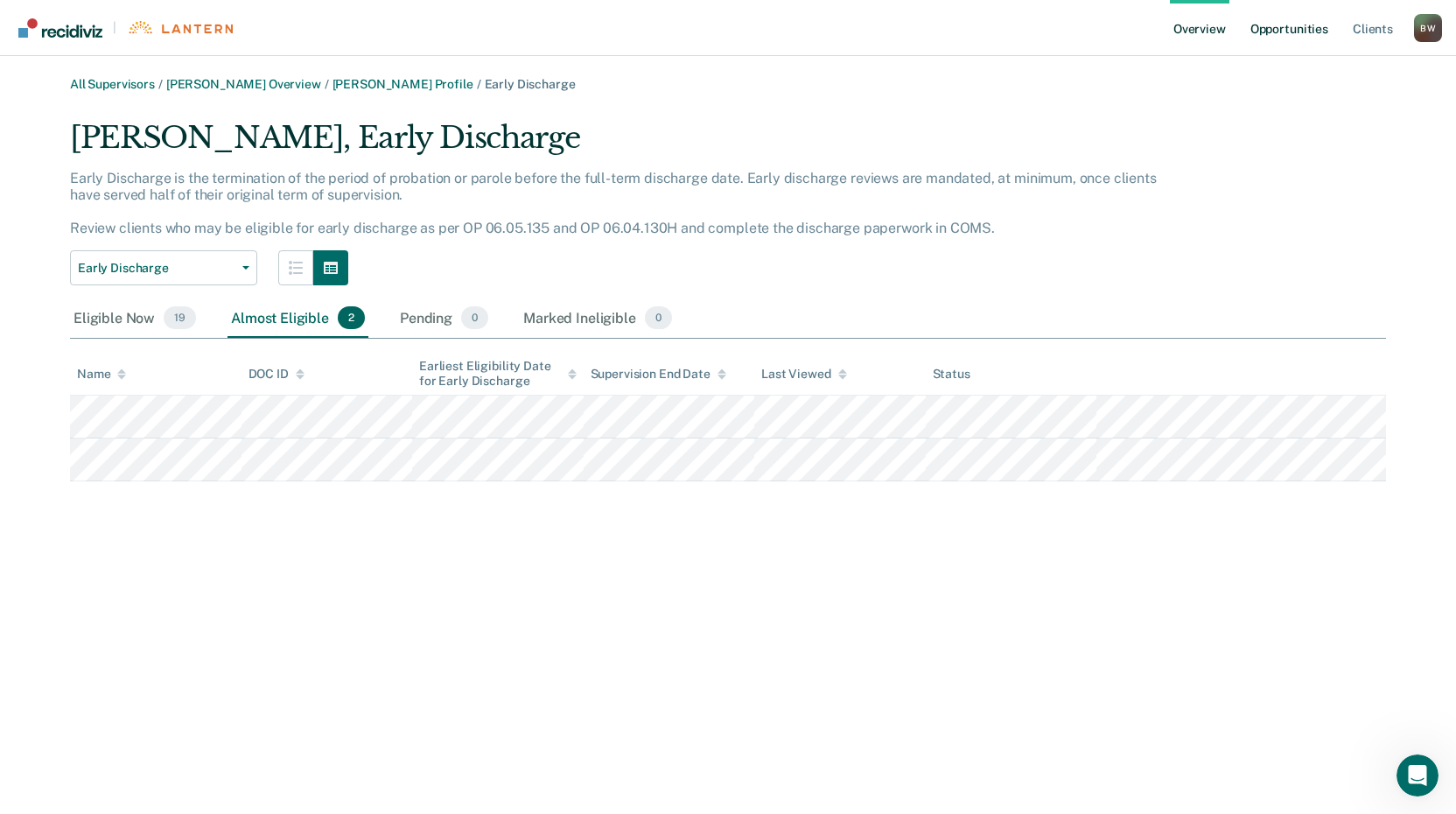
click at [1280, 31] on link "Opportunities" at bounding box center [1289, 28] width 85 height 56
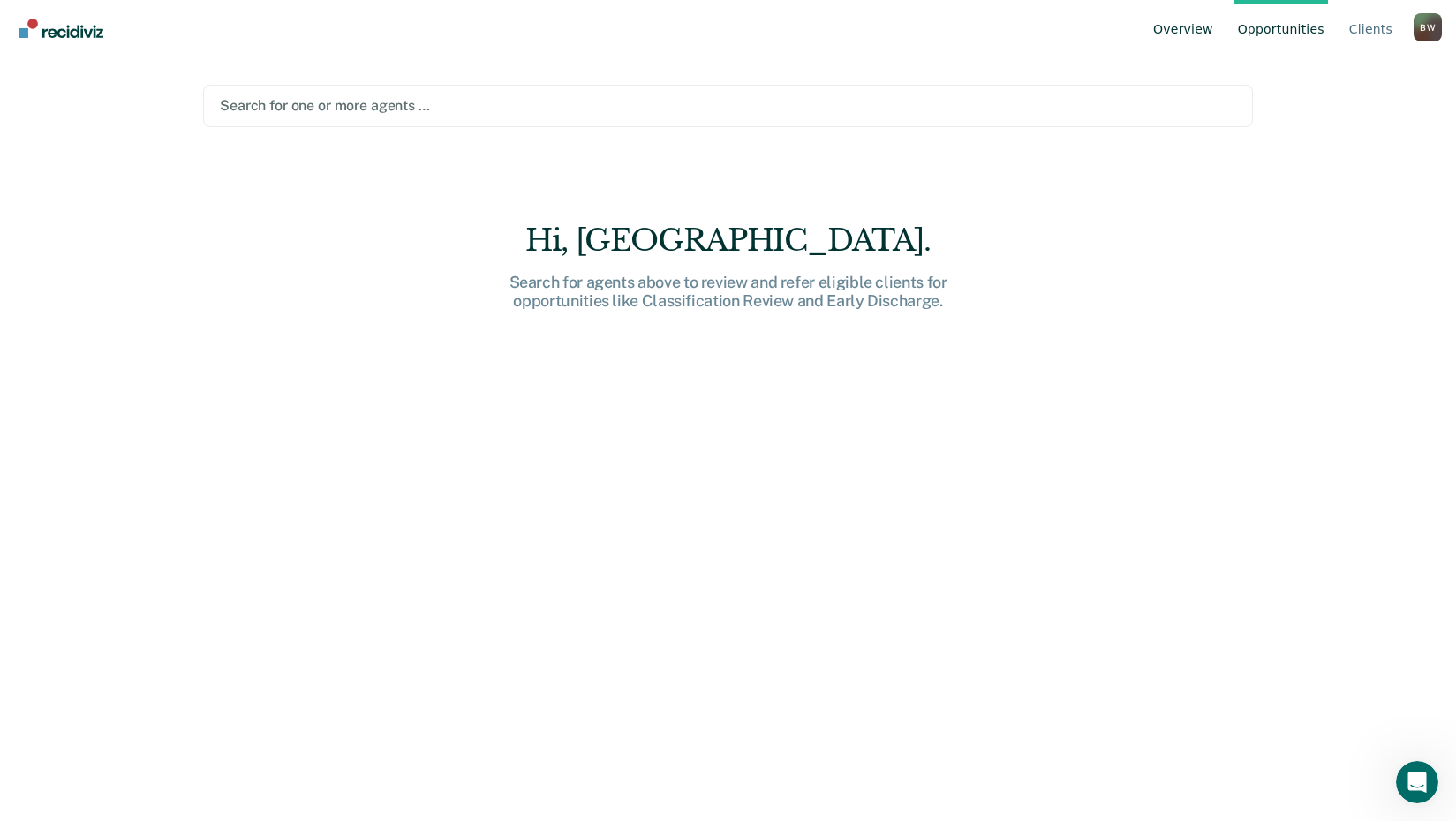
click at [1209, 25] on link "Overview" at bounding box center [1183, 28] width 67 height 56
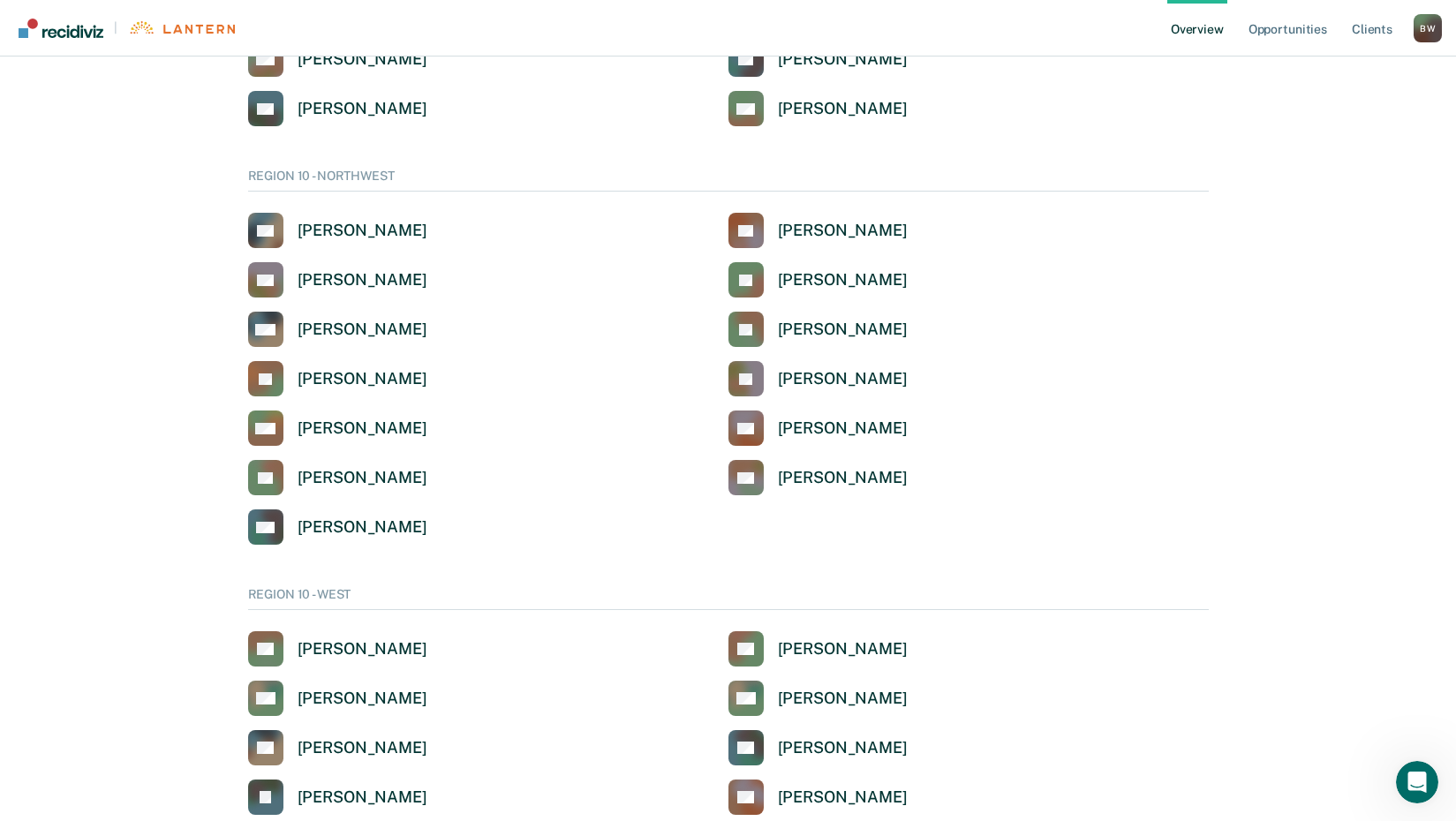
scroll to position [3486, 0]
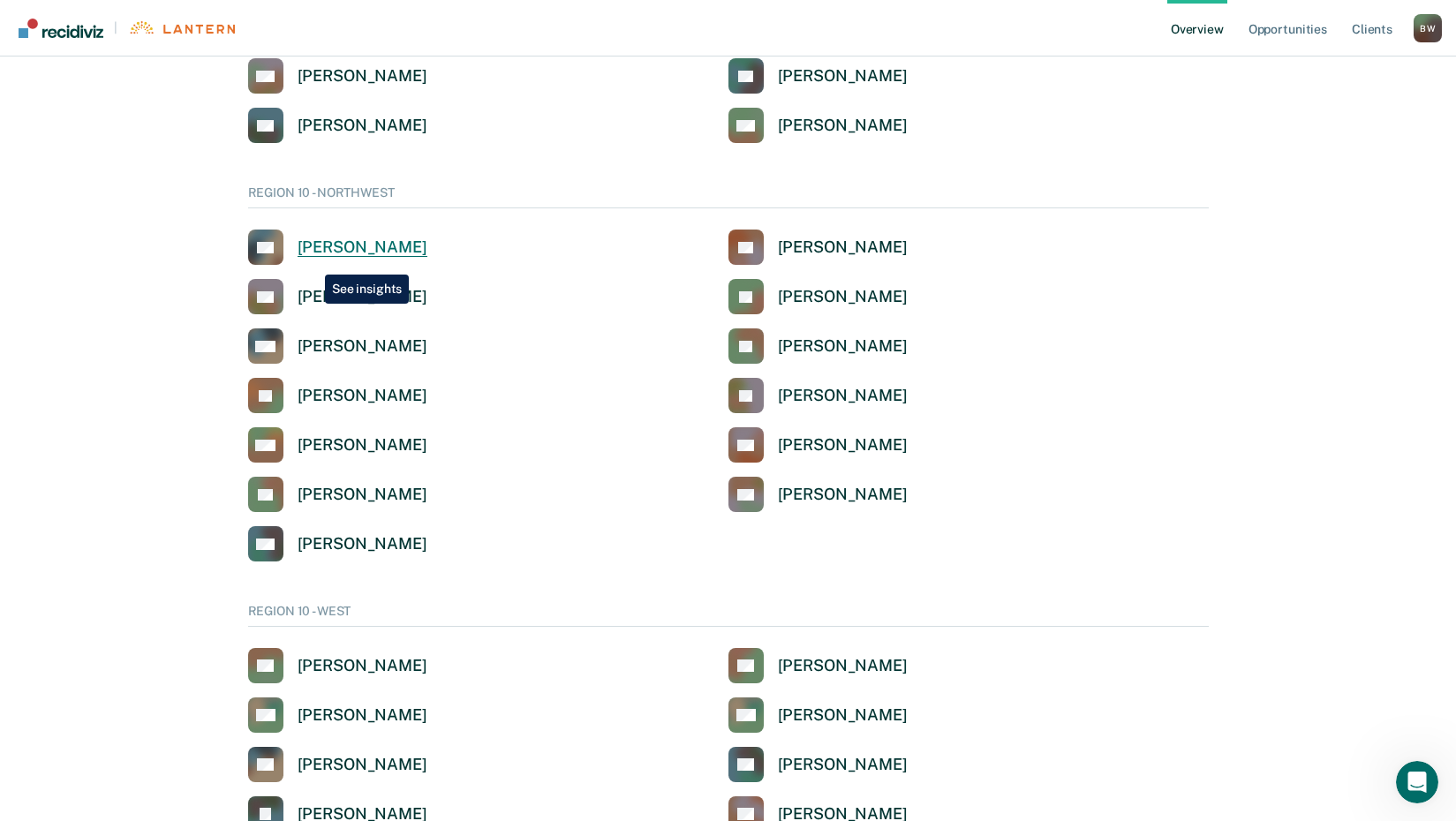
click at [311, 262] on link "GB [PERSON_NAME]" at bounding box center [338, 247] width 179 height 35
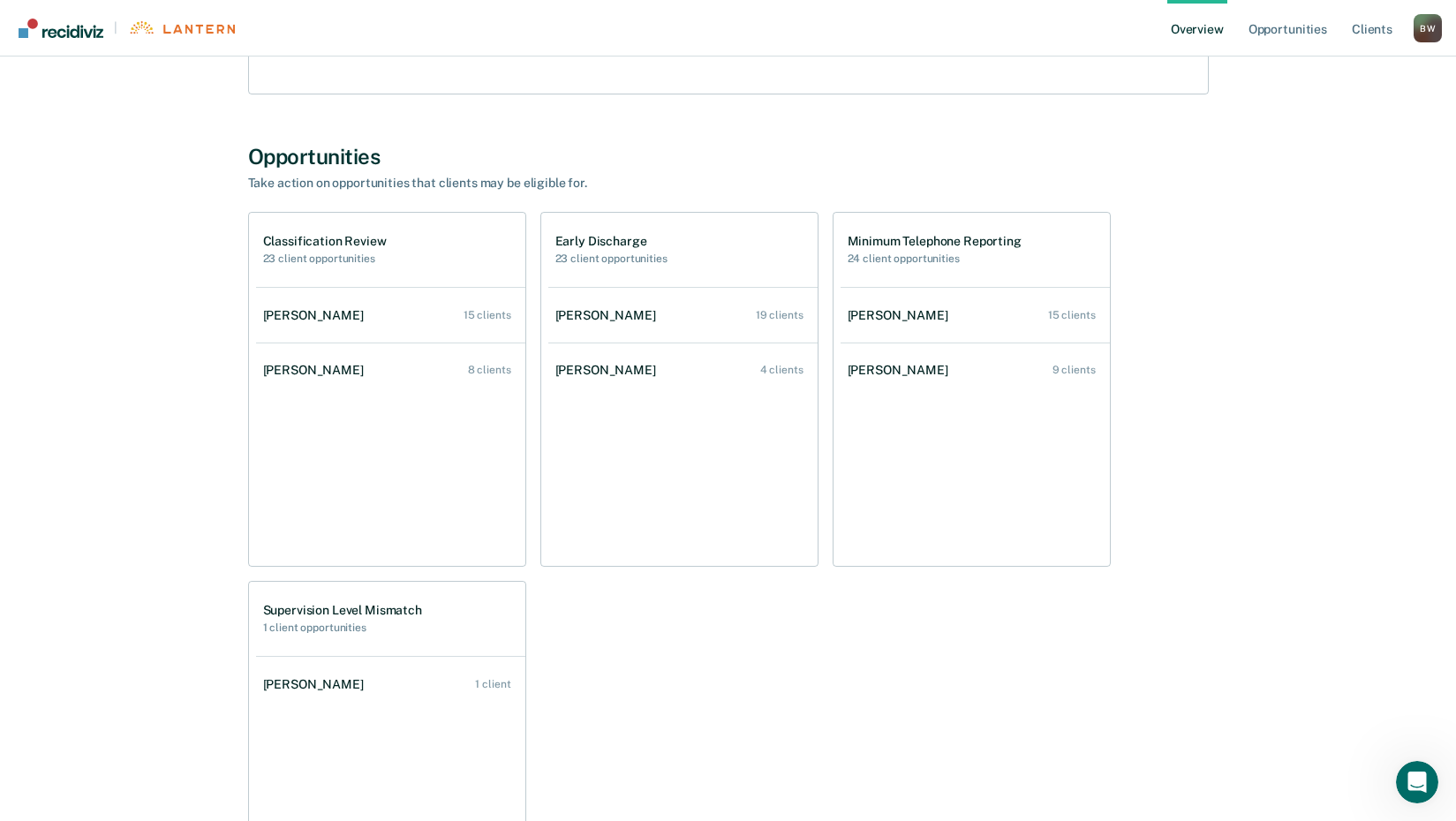
scroll to position [368, 0]
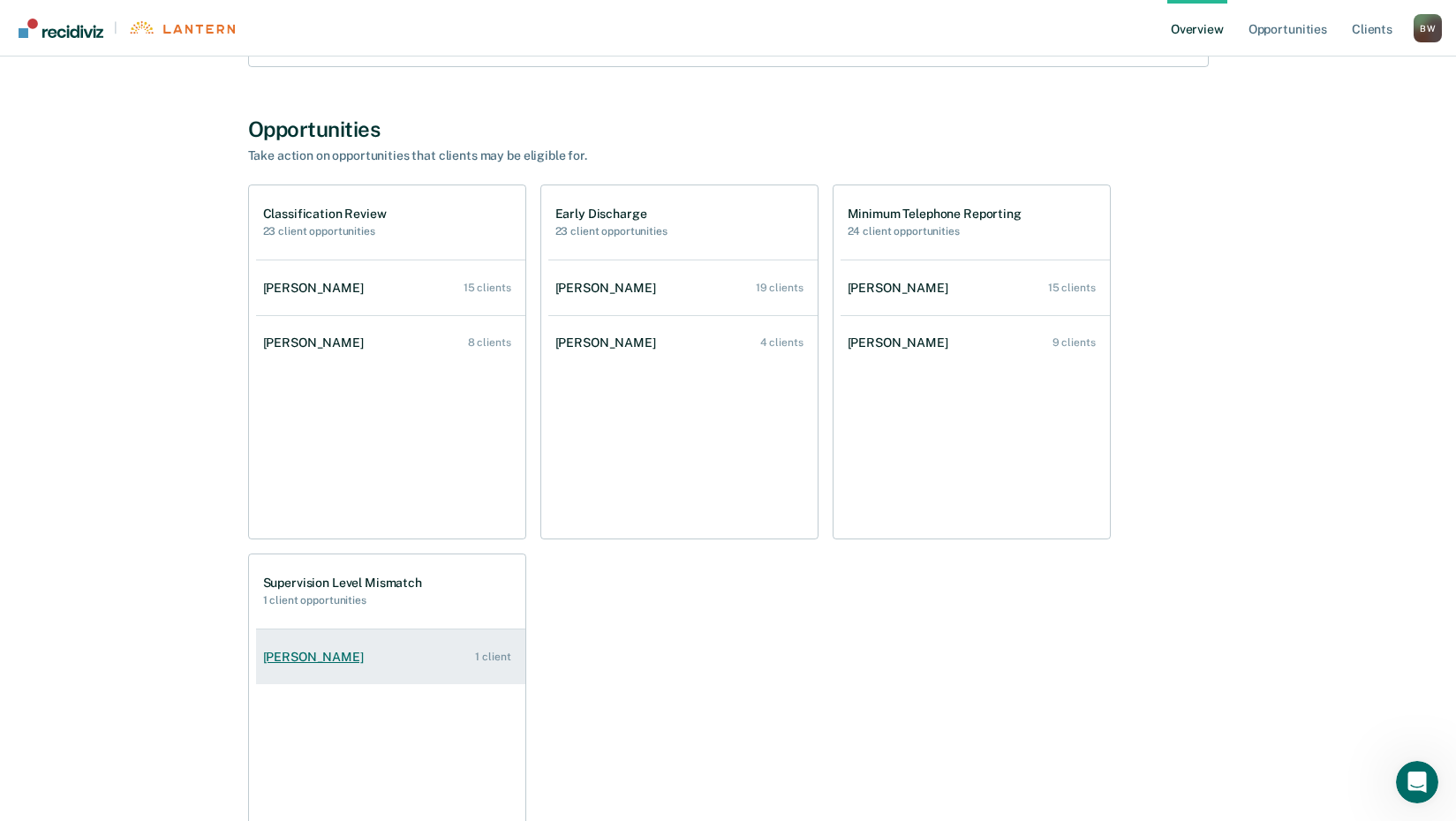
click at [317, 658] on div "[PERSON_NAME]" at bounding box center [317, 657] width 108 height 15
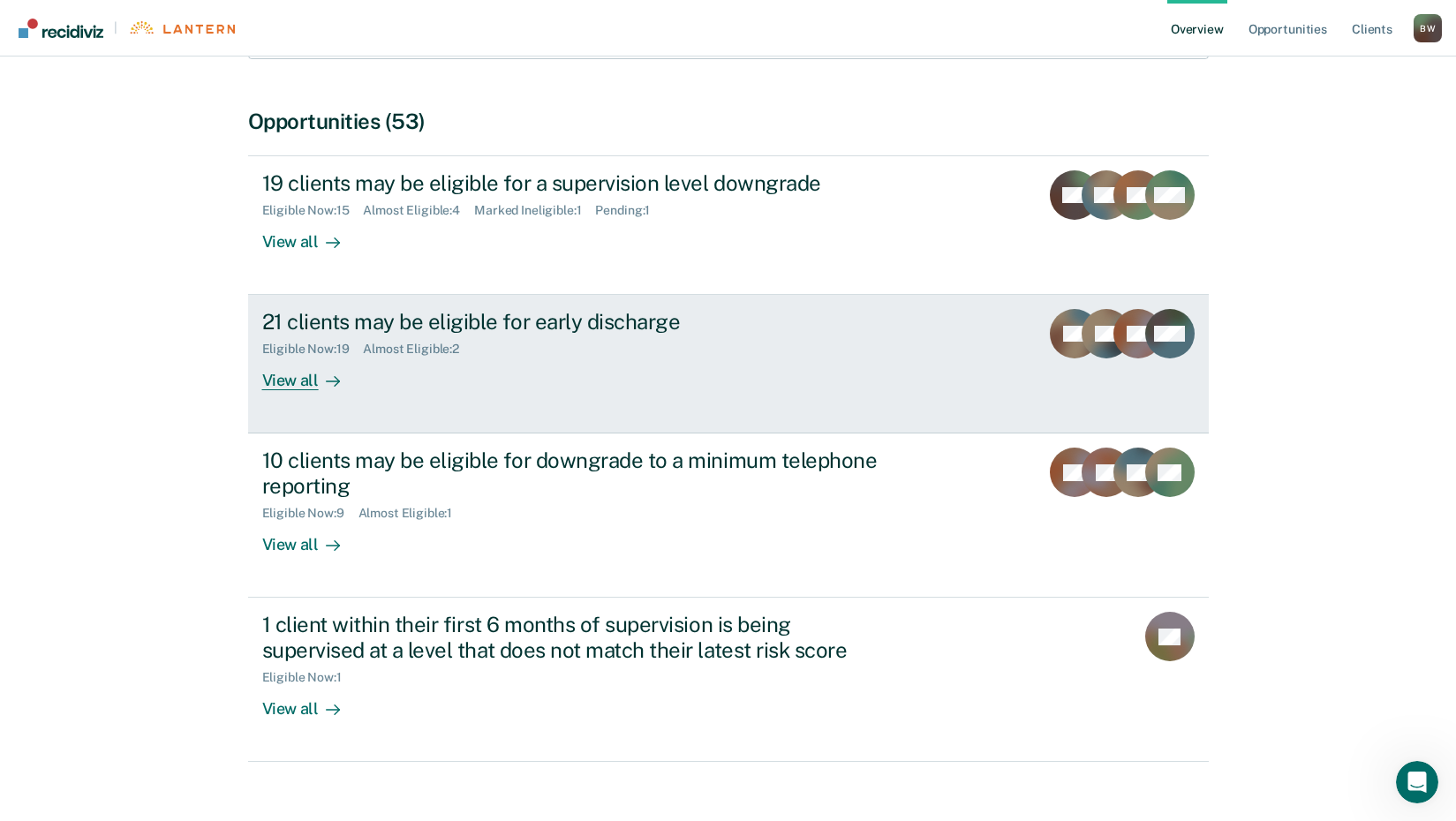
scroll to position [356, 0]
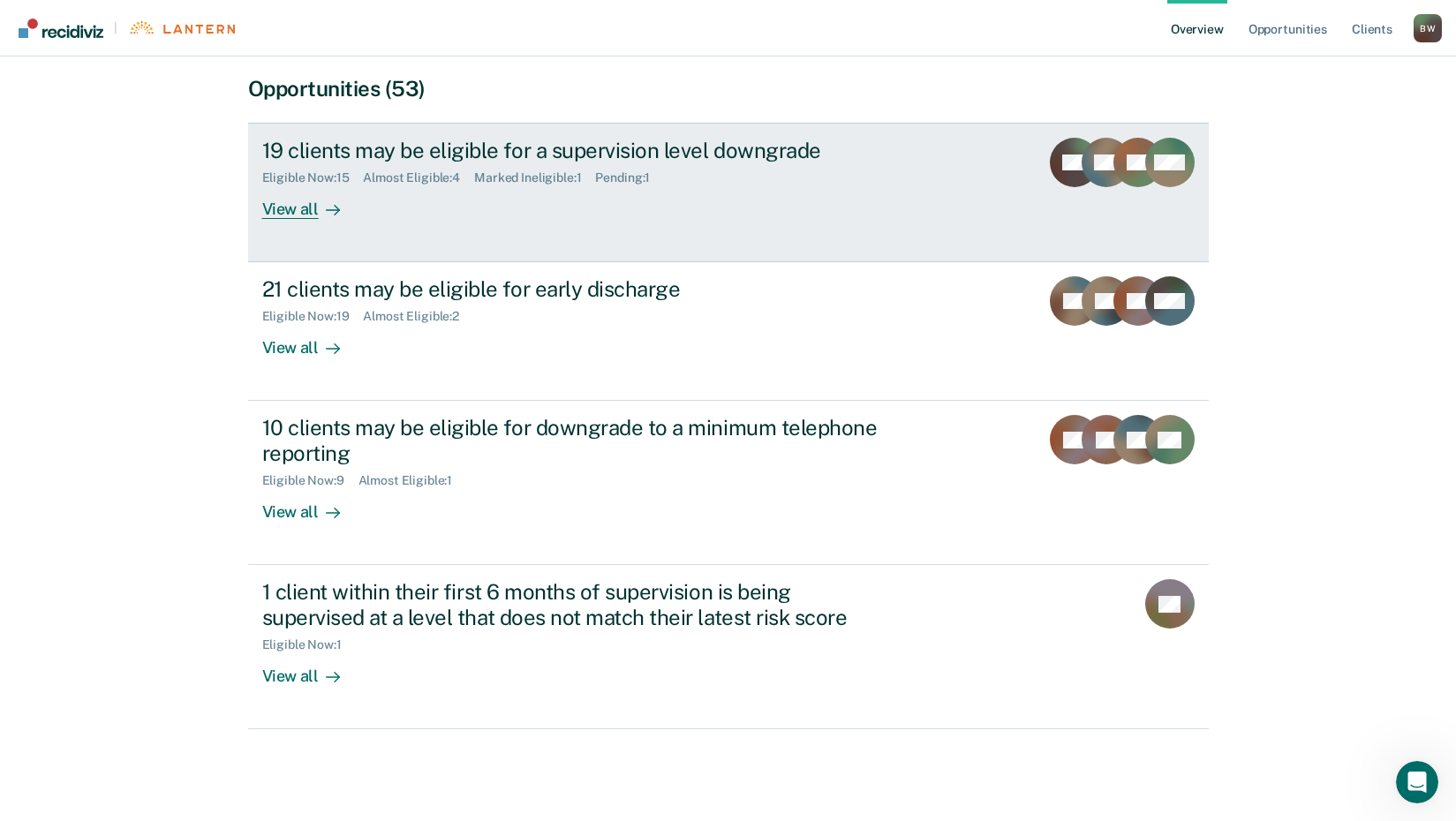
click at [353, 191] on div "View all" at bounding box center [311, 203] width 99 height 34
